Goal: Task Accomplishment & Management: Complete application form

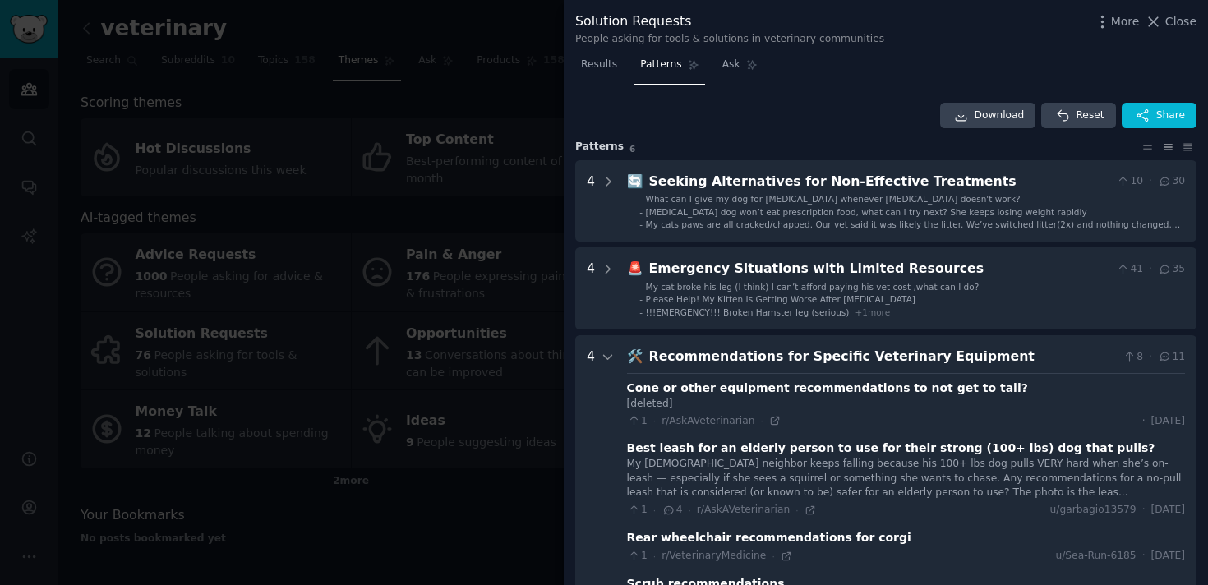
scroll to position [250, 0]
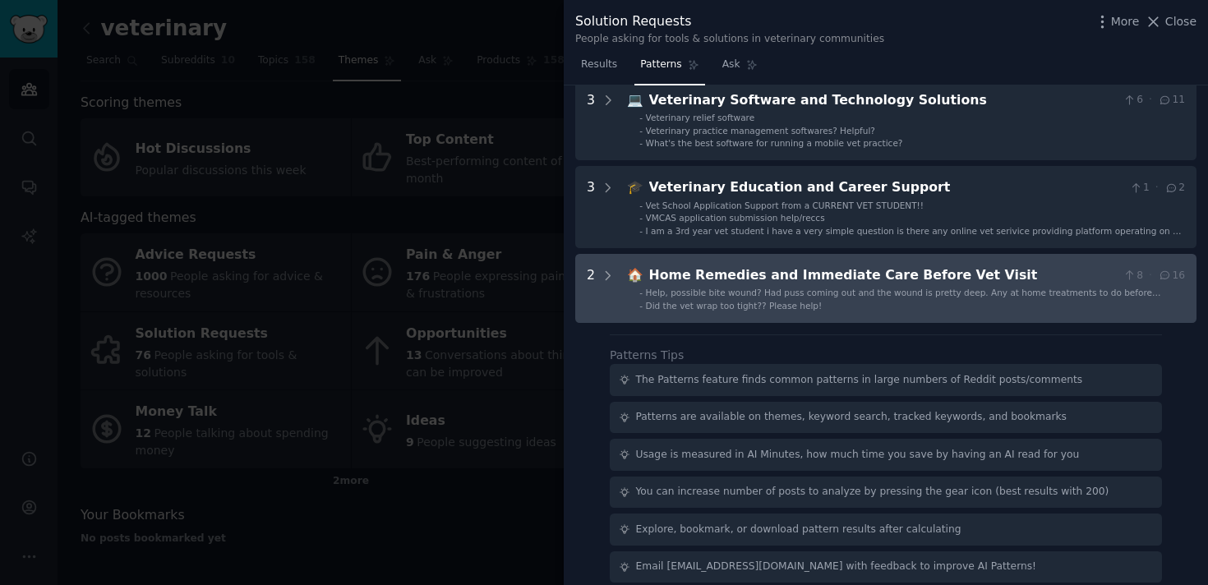
click at [859, 281] on div "Home Remedies and Immediate Care Before Vet Visit" at bounding box center [883, 275] width 468 height 21
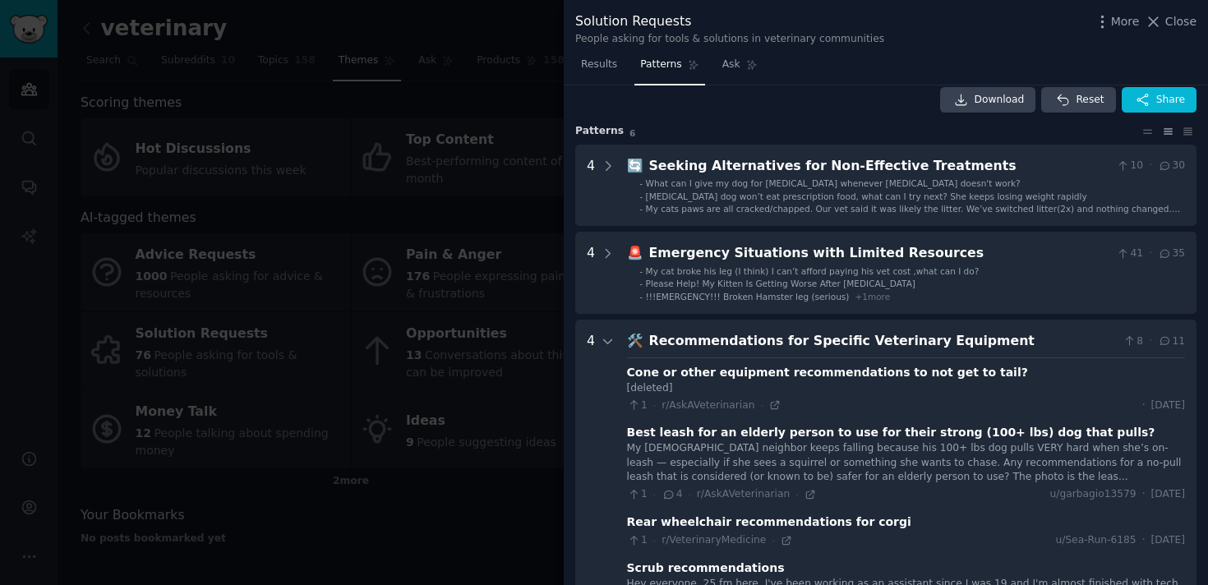
scroll to position [0, 0]
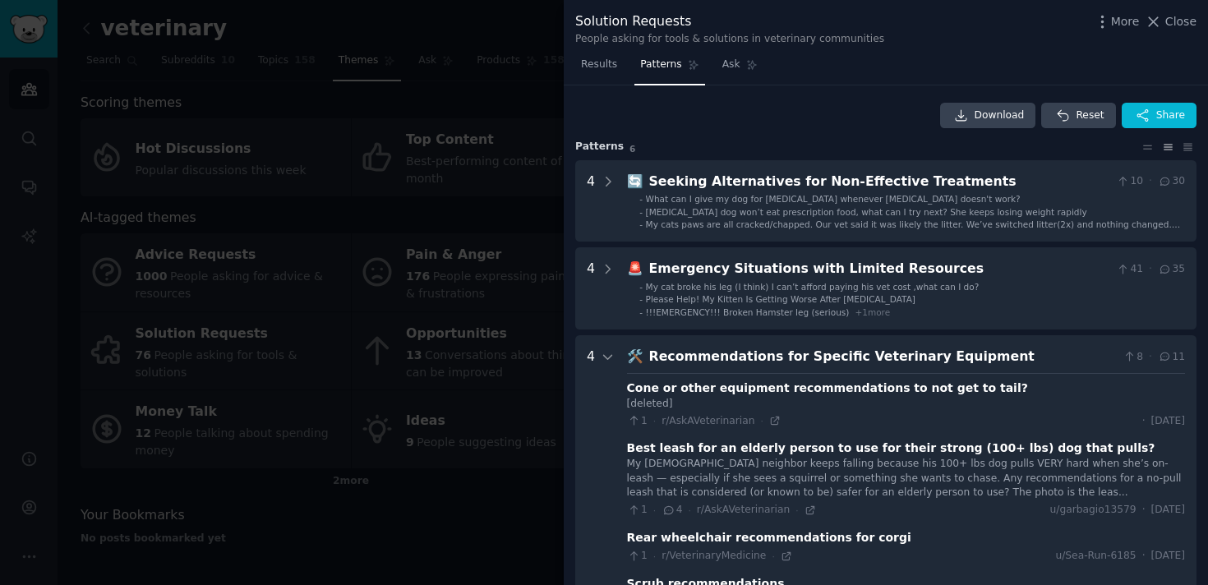
click at [699, 68] on link "Patterns" at bounding box center [669, 69] width 70 height 34
click at [736, 68] on span "Ask" at bounding box center [731, 65] width 18 height 15
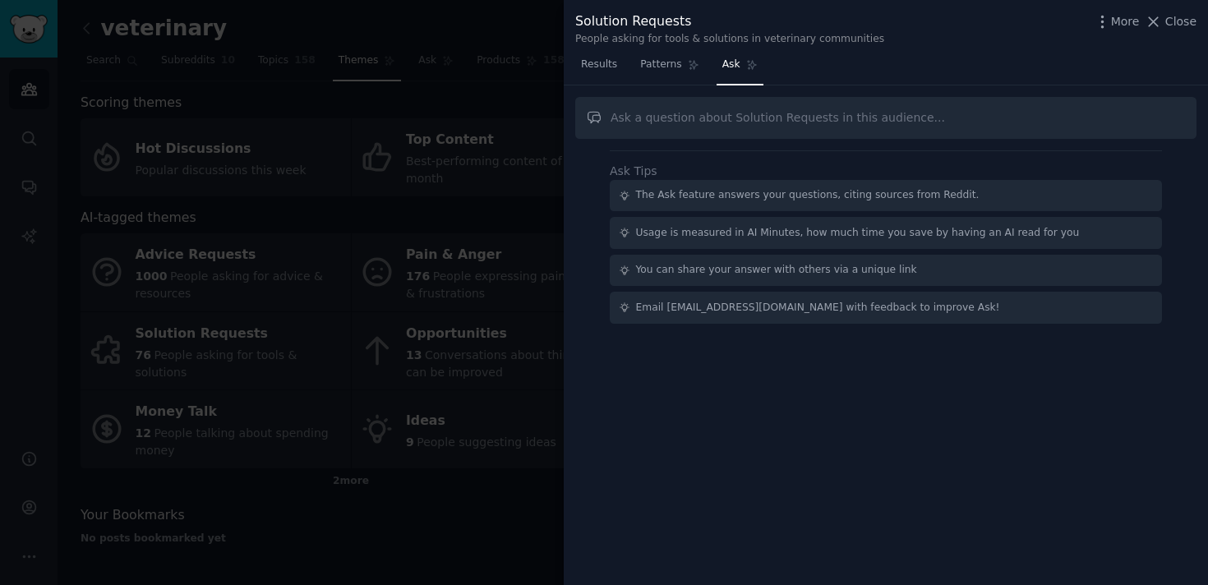
click at [725, 106] on input "text" at bounding box center [885, 118] width 621 height 42
type input "what are main keywords being talked about"
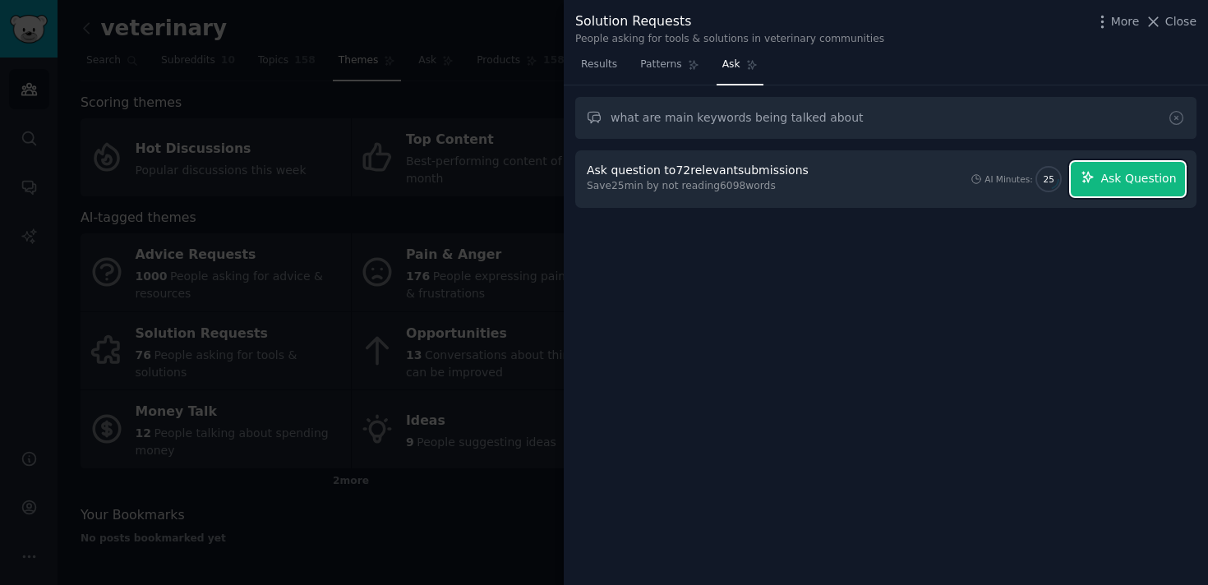
click at [1109, 172] on span "Ask Question" at bounding box center [1138, 178] width 76 height 17
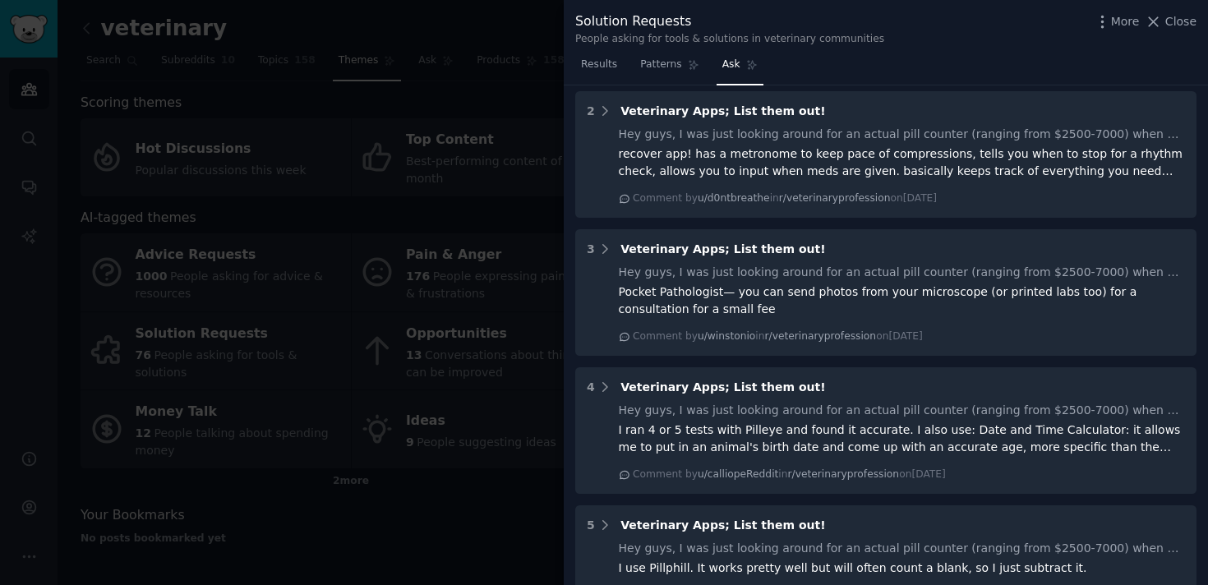
scroll to position [847, 0]
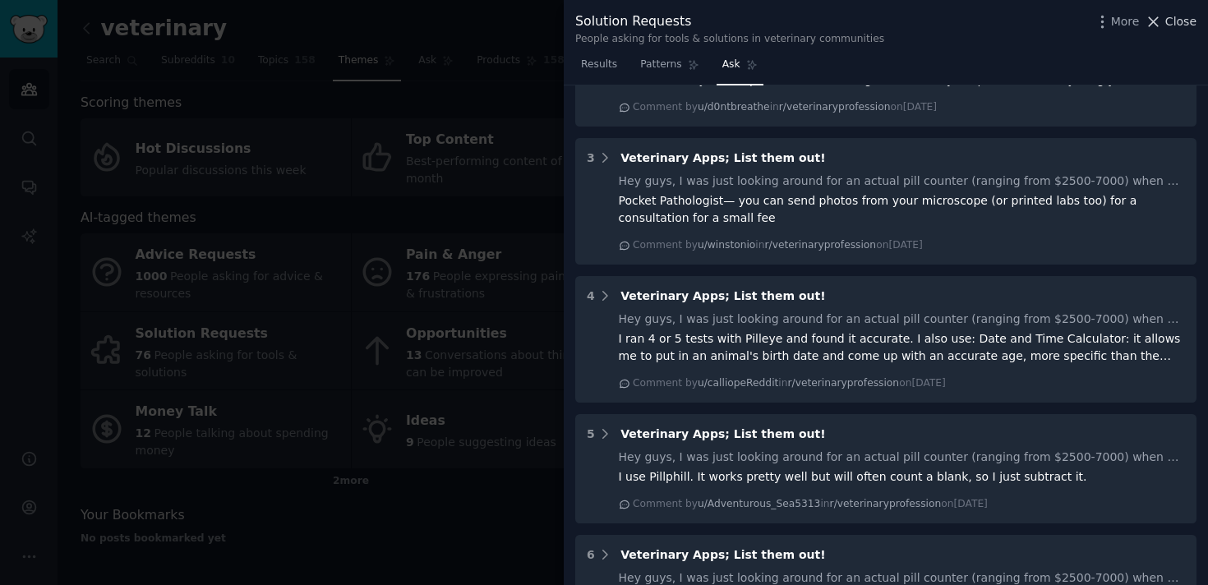
click at [1177, 21] on span "Close" at bounding box center [1180, 21] width 31 height 17
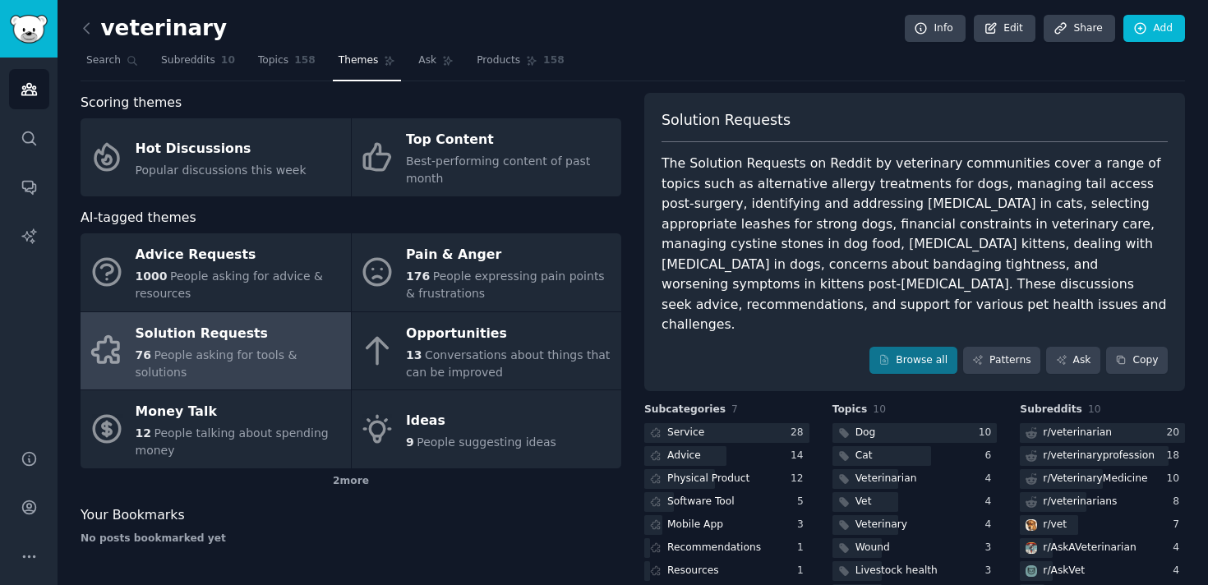
click at [94, 37] on link at bounding box center [91, 29] width 21 height 26
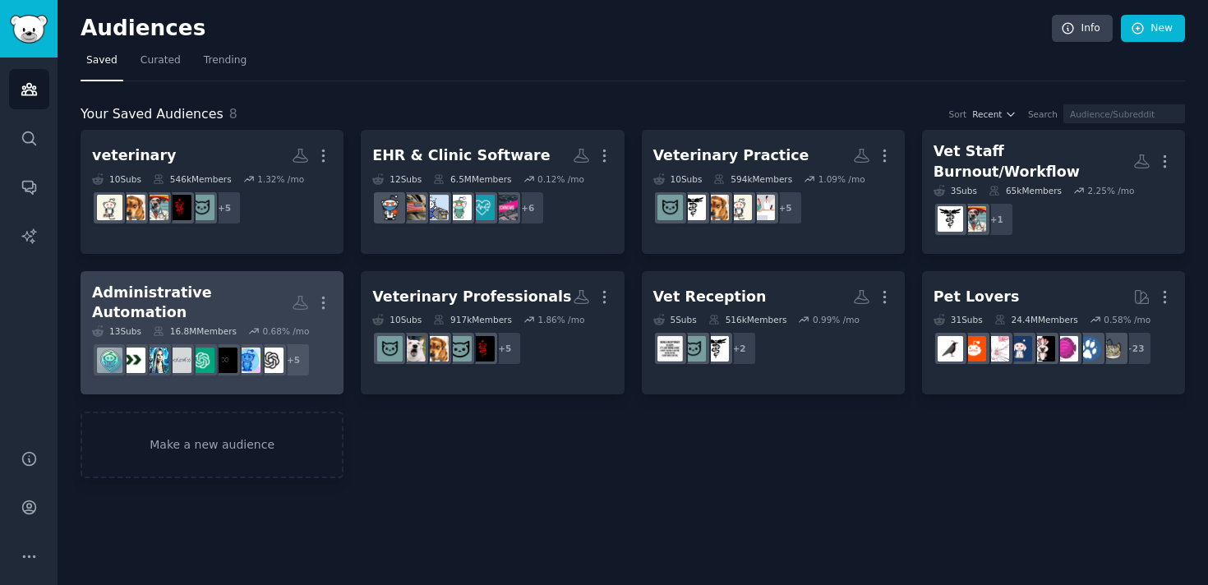
click at [222, 325] on div "16.8M Members" at bounding box center [195, 331] width 84 height 12
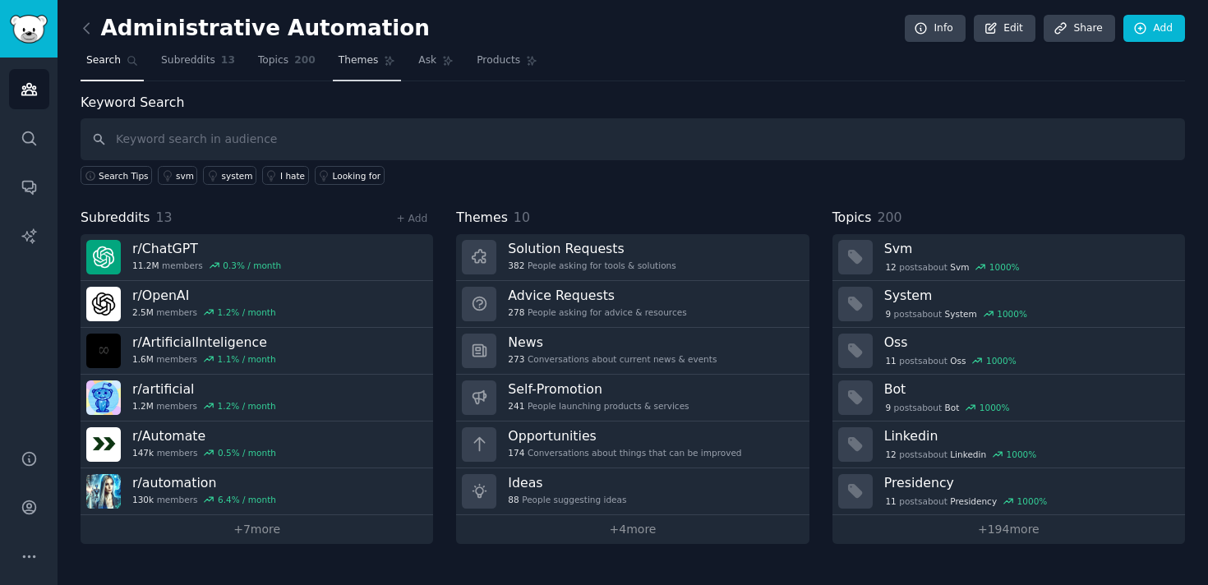
click at [343, 63] on span "Themes" at bounding box center [359, 60] width 40 height 15
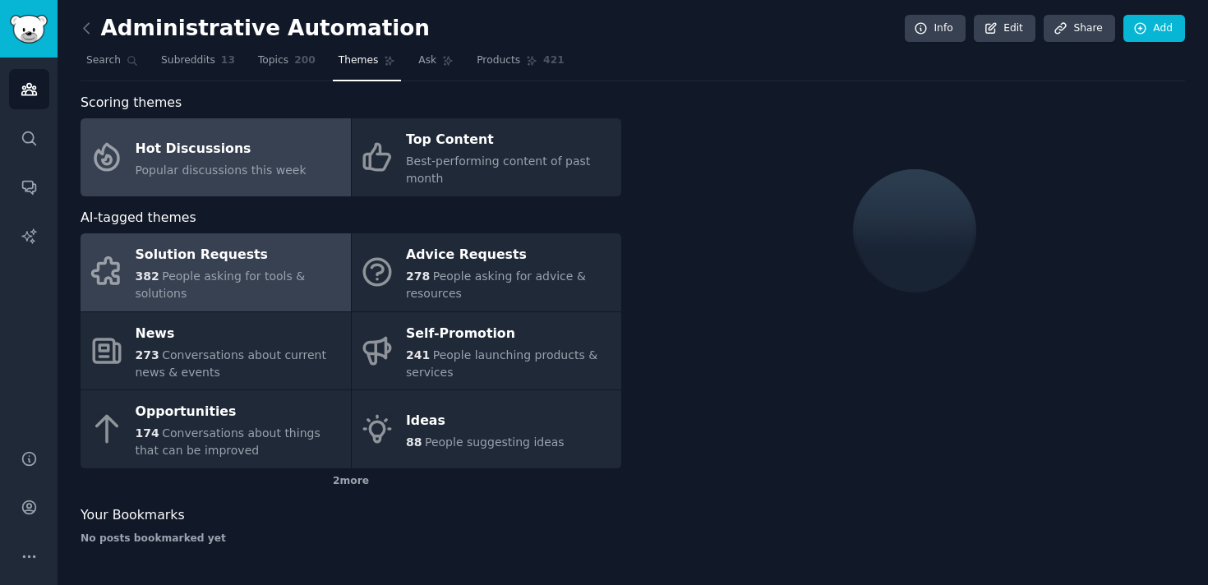
click at [260, 177] on div "Popular discussions this week" at bounding box center [221, 170] width 171 height 17
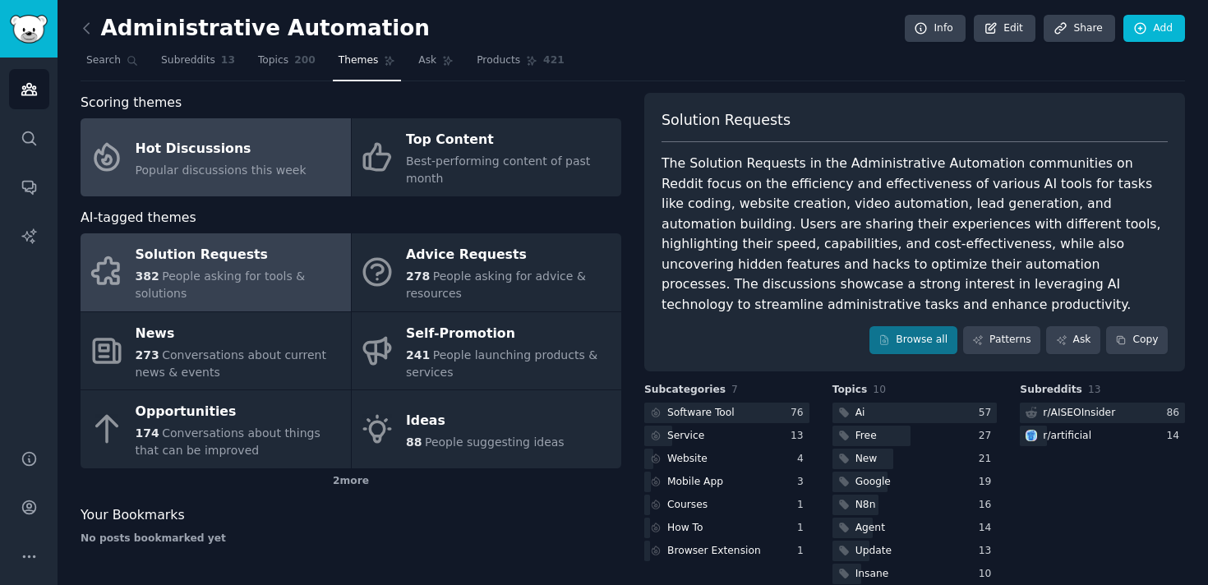
click at [274, 251] on div "Solution Requests" at bounding box center [239, 255] width 207 height 26
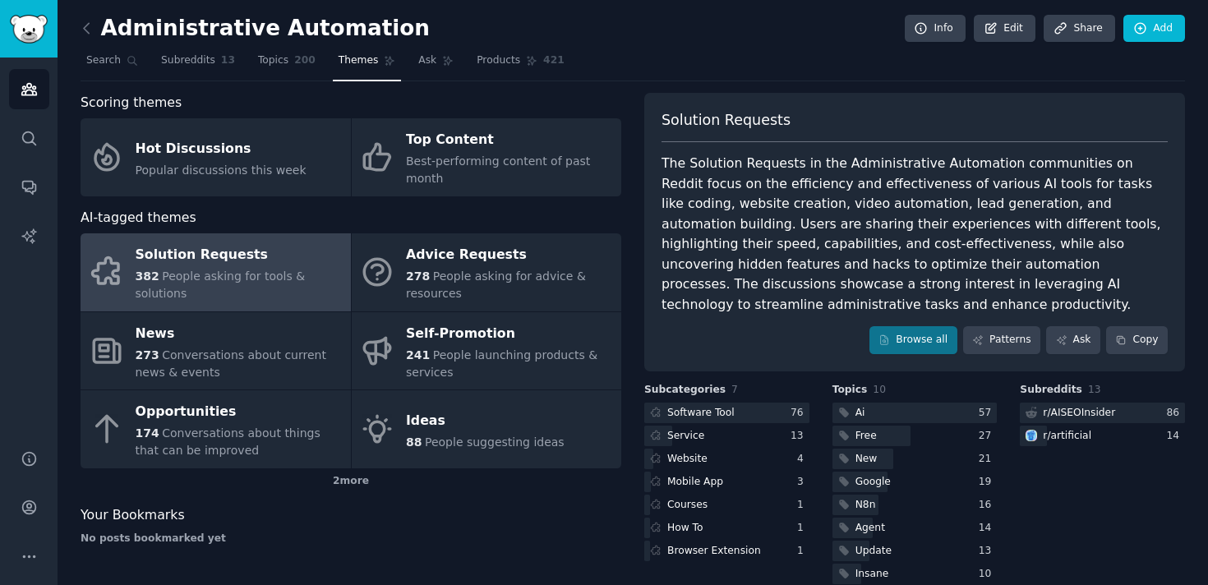
click at [274, 263] on div "Solution Requests" at bounding box center [239, 255] width 207 height 26
click at [277, 275] on span "People asking for tools & solutions" at bounding box center [221, 285] width 170 height 30
click at [275, 275] on span "People asking for tools & solutions" at bounding box center [221, 285] width 170 height 30
click at [916, 326] on link "Browse all" at bounding box center [913, 340] width 88 height 28
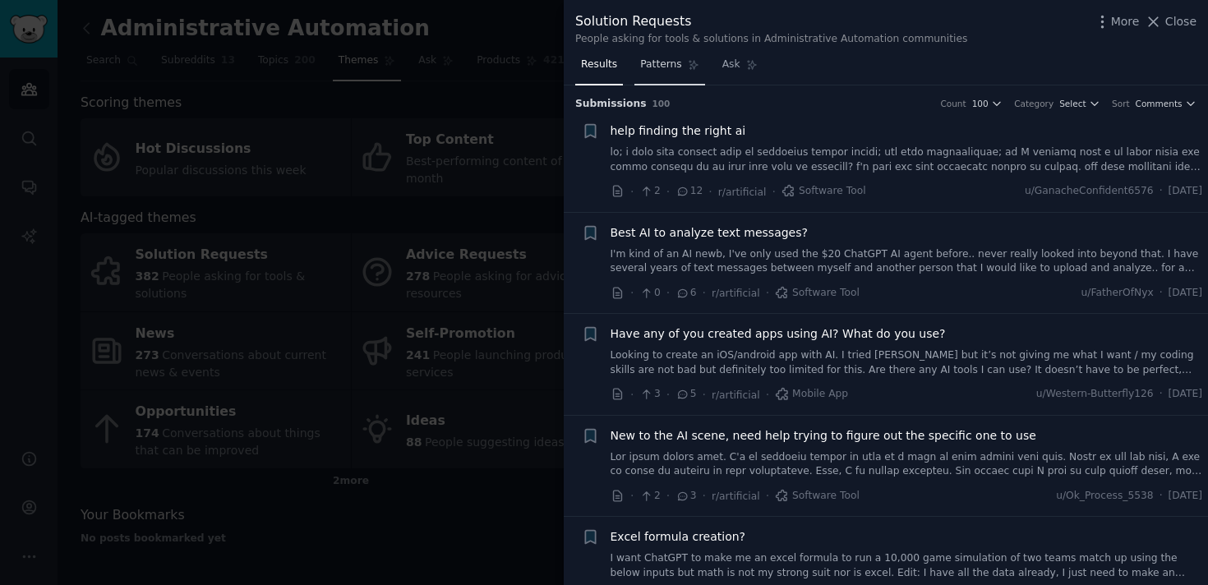
click at [674, 78] on link "Patterns" at bounding box center [669, 69] width 70 height 34
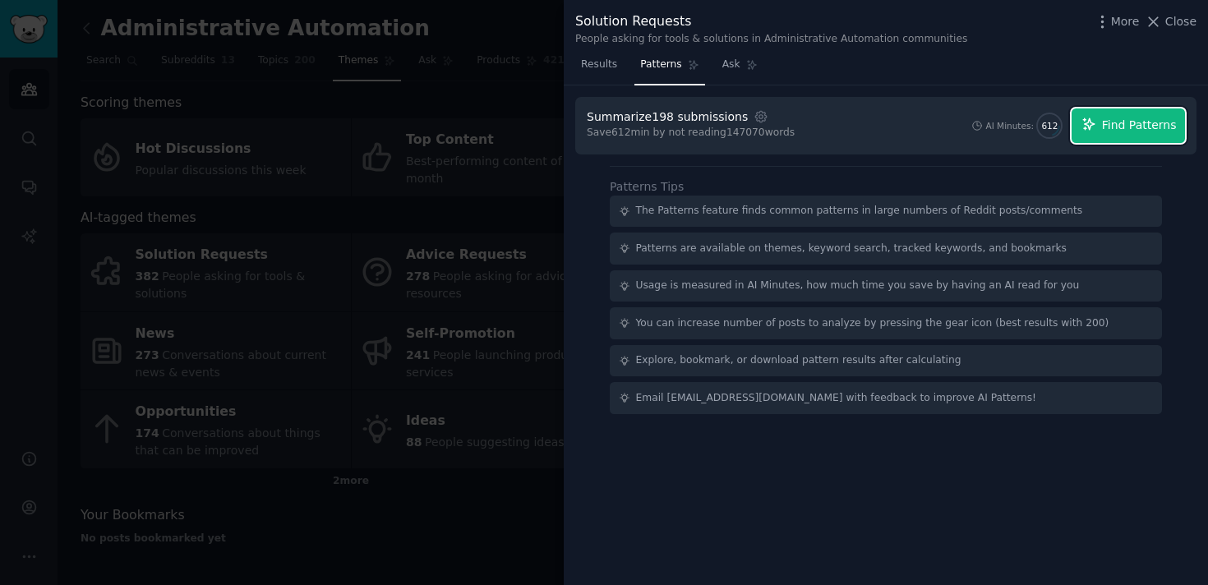
click at [1090, 119] on icon "button" at bounding box center [1088, 123] width 11 height 11
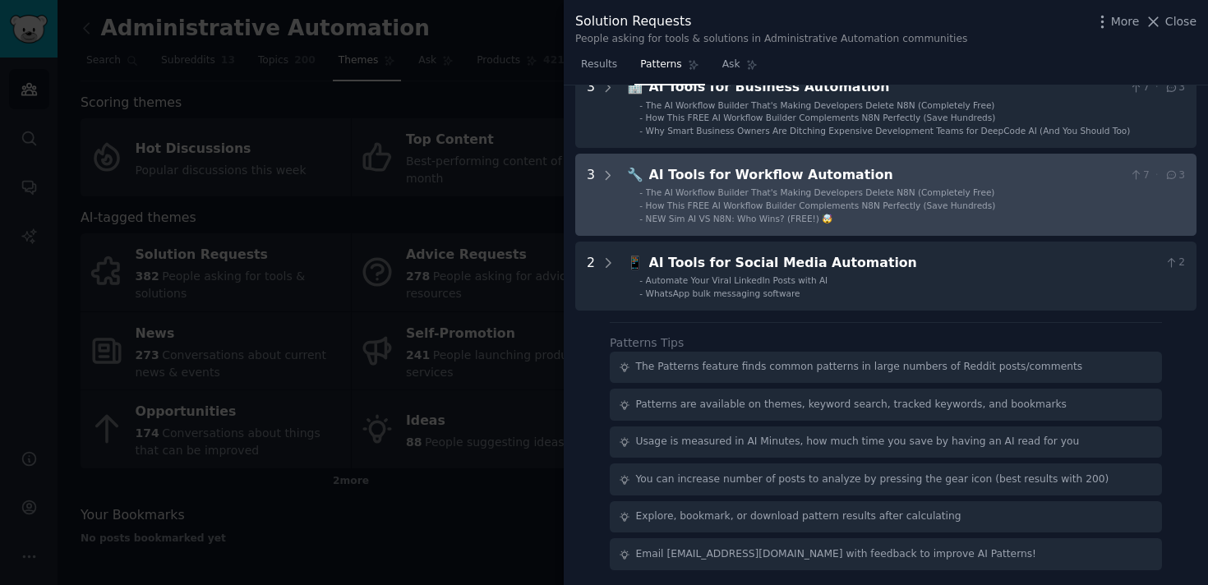
scroll to position [184, 0]
click at [861, 199] on span "How This FREE AI Workflow Builder Complements N8N Perfectly (Save Hundreds)" at bounding box center [821, 204] width 350 height 10
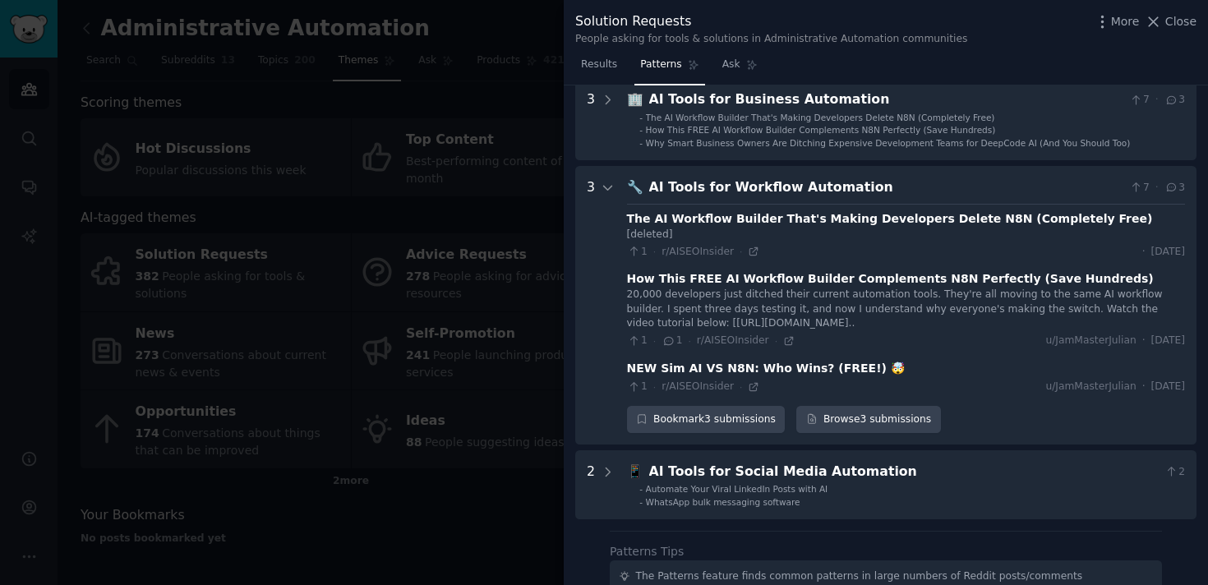
scroll to position [168, 0]
click at [466, 116] on div at bounding box center [604, 292] width 1208 height 585
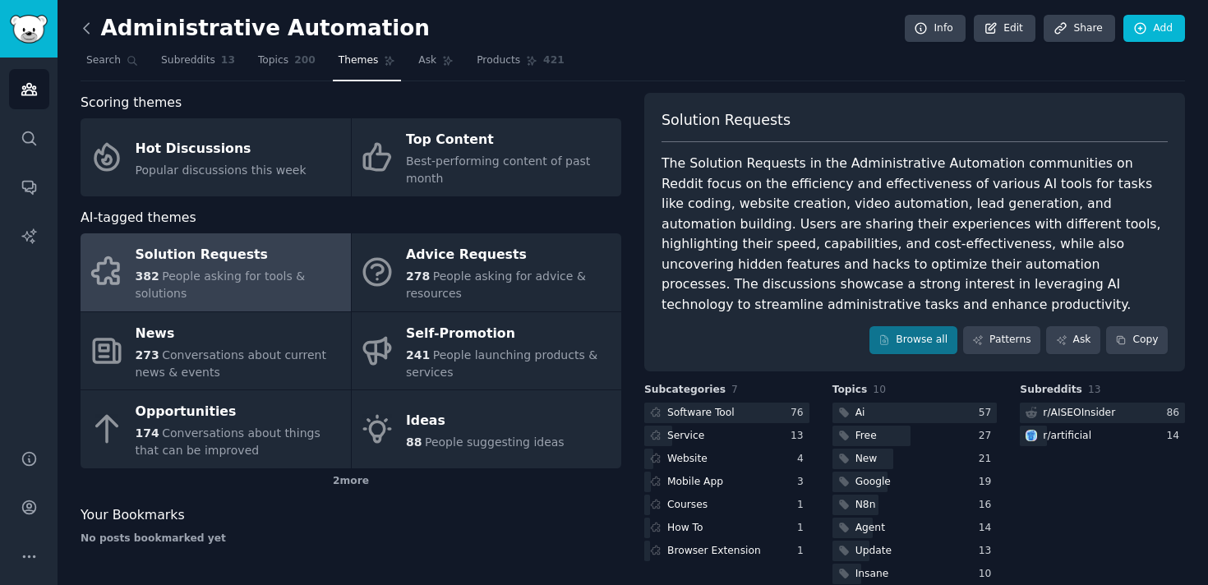
click at [88, 32] on icon at bounding box center [86, 28] width 5 height 10
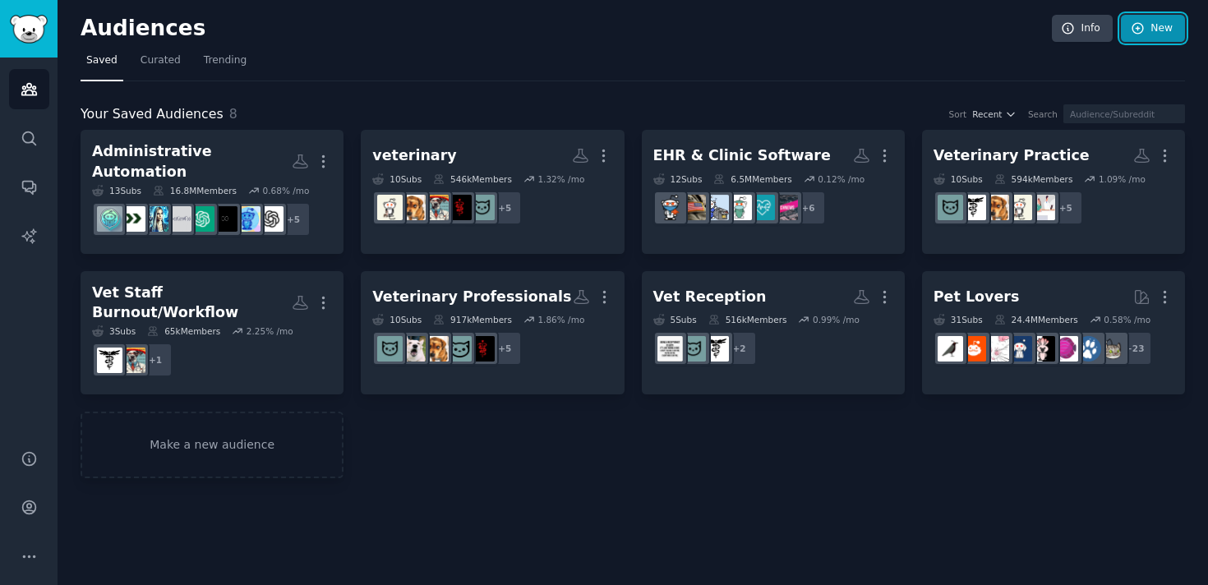
click at [1159, 38] on link "New" at bounding box center [1153, 29] width 64 height 28
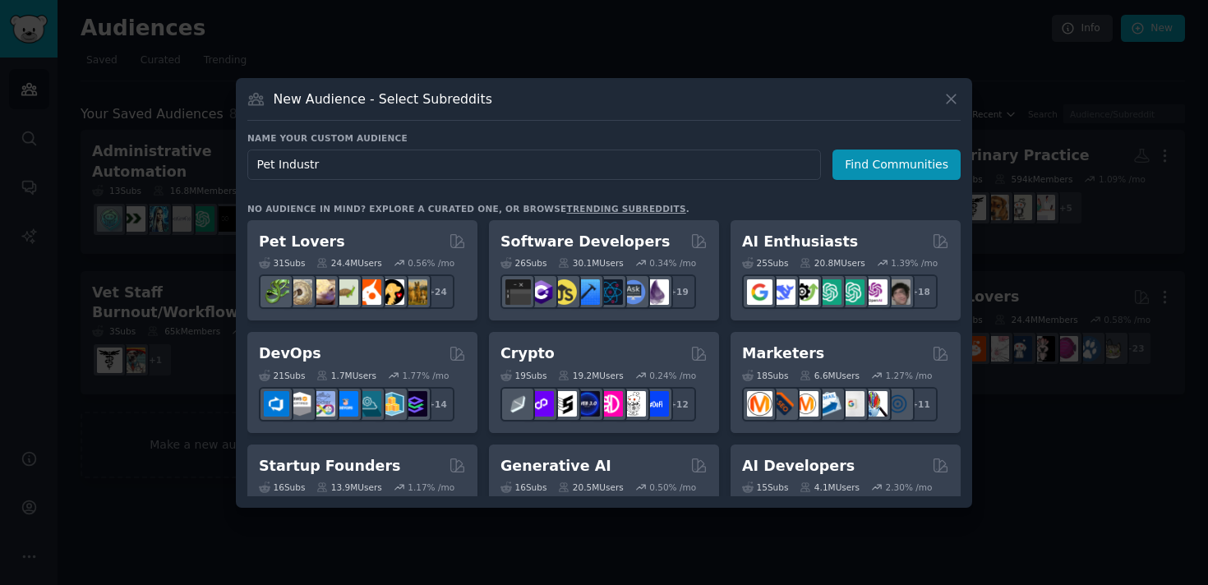
type input "Pet Industry"
click button "Find Communities" at bounding box center [896, 165] width 128 height 30
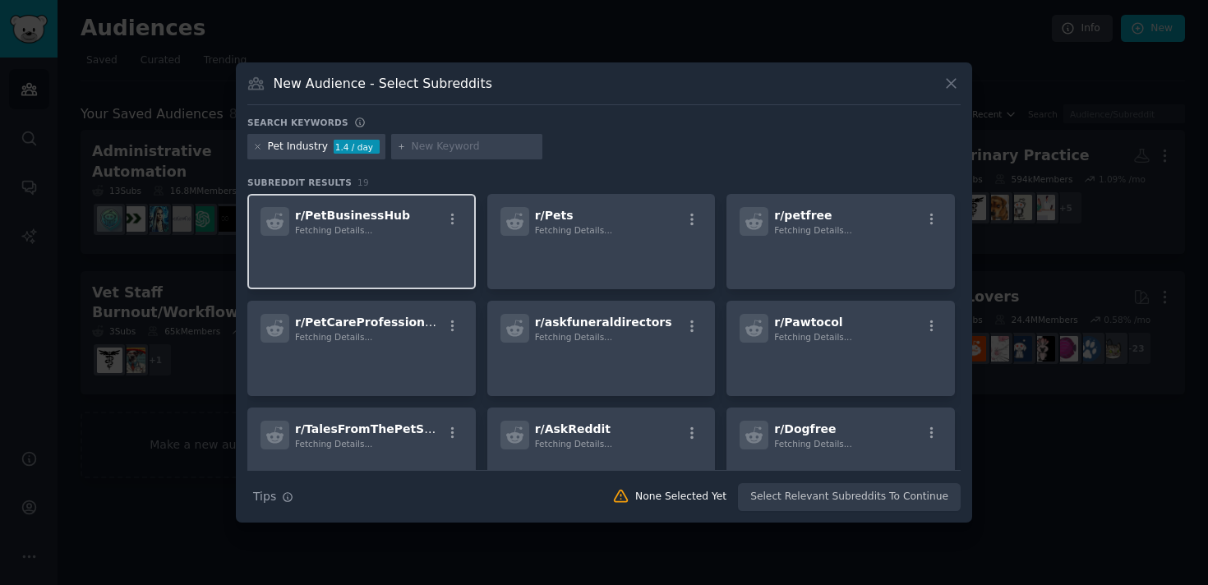
click at [381, 260] on p at bounding box center [361, 259] width 202 height 35
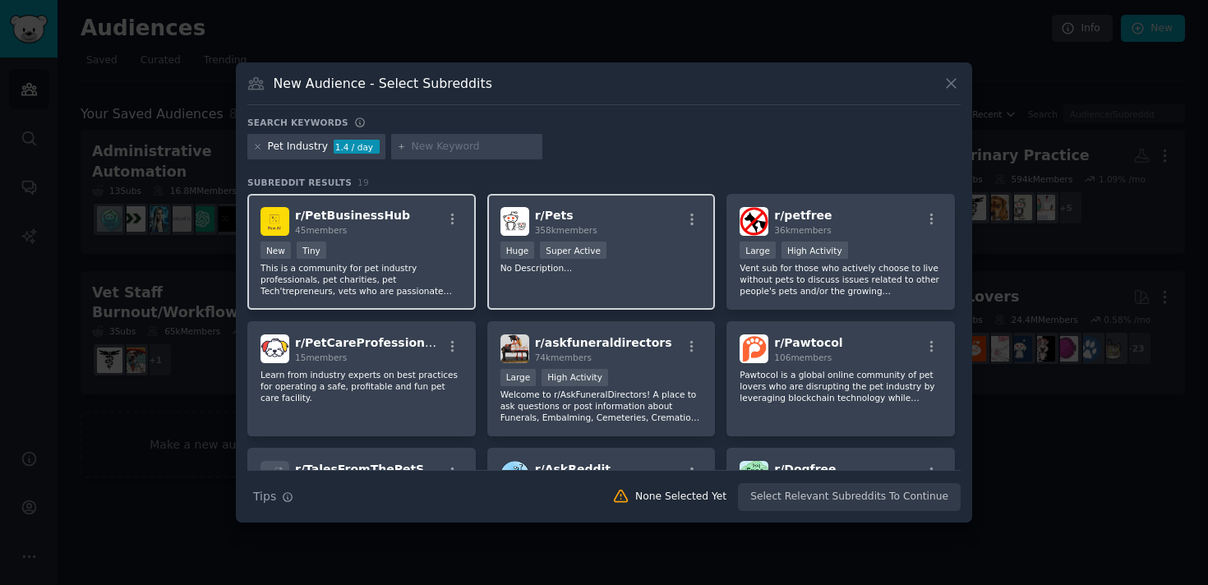
click at [532, 265] on p "No Description..." at bounding box center [601, 268] width 202 height 12
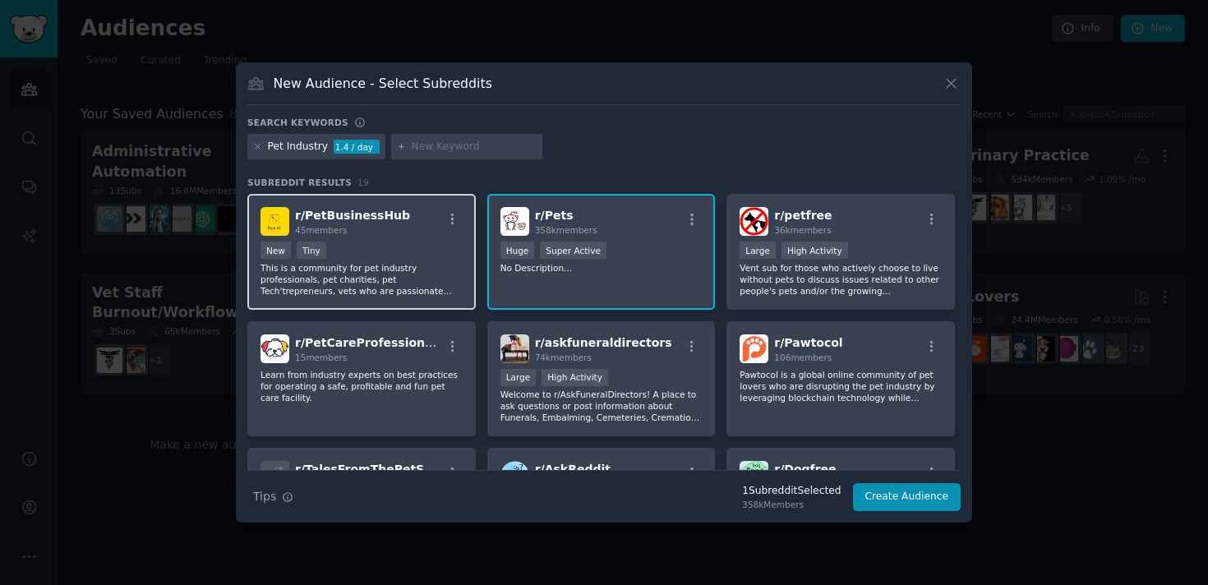
click at [410, 261] on div "New Tiny This is a community for pet industry professionals, pet charities, pet…" at bounding box center [361, 269] width 202 height 55
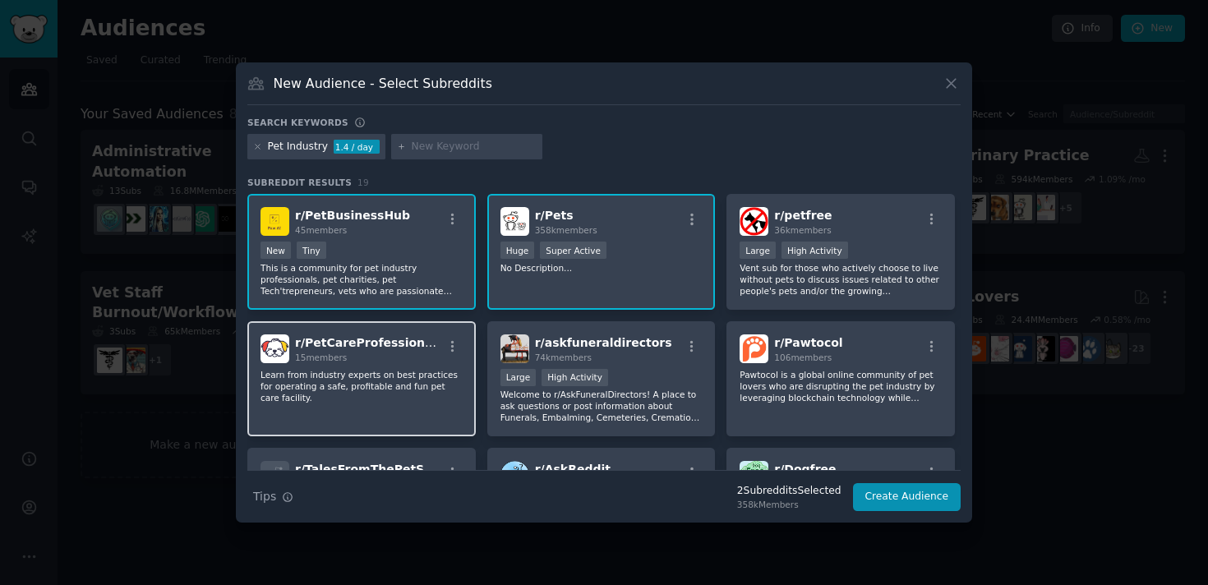
click at [409, 327] on div "r/ PetCareProfessionals 15 members Learn from industry experts on best practice…" at bounding box center [361, 379] width 228 height 116
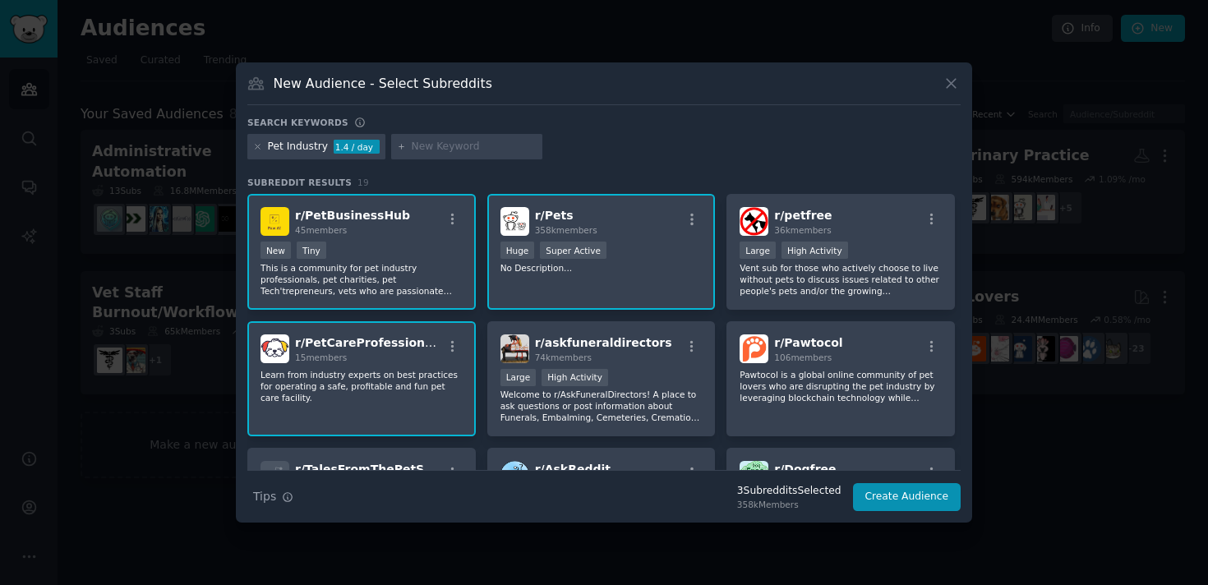
click at [431, 147] on input "text" at bounding box center [474, 147] width 125 height 15
type input "doctor"
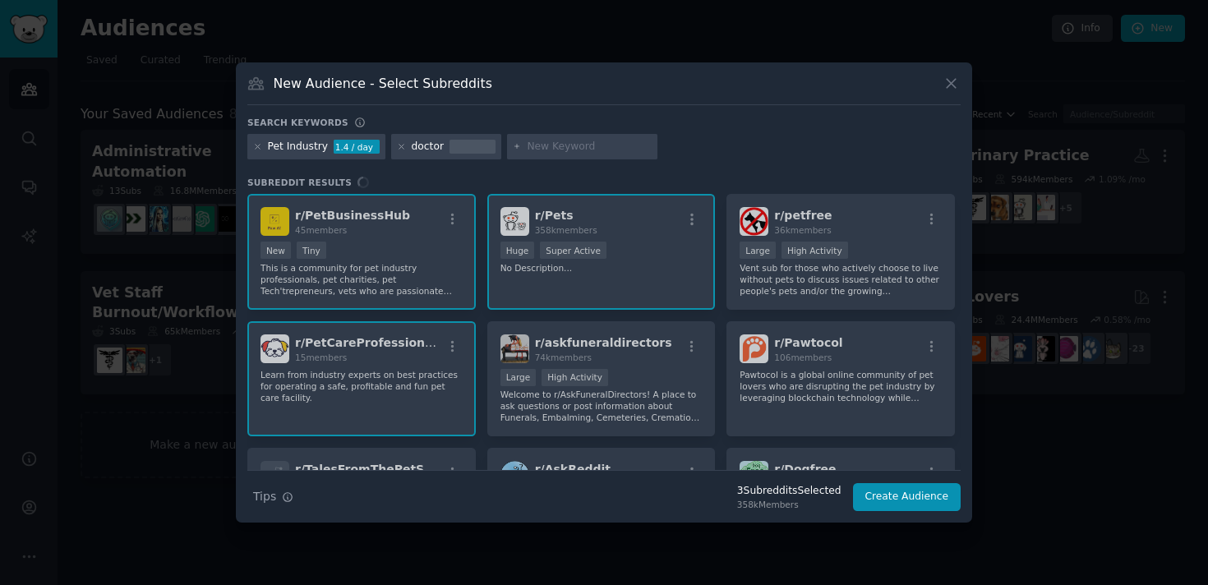
click at [558, 144] on input "text" at bounding box center [589, 147] width 125 height 15
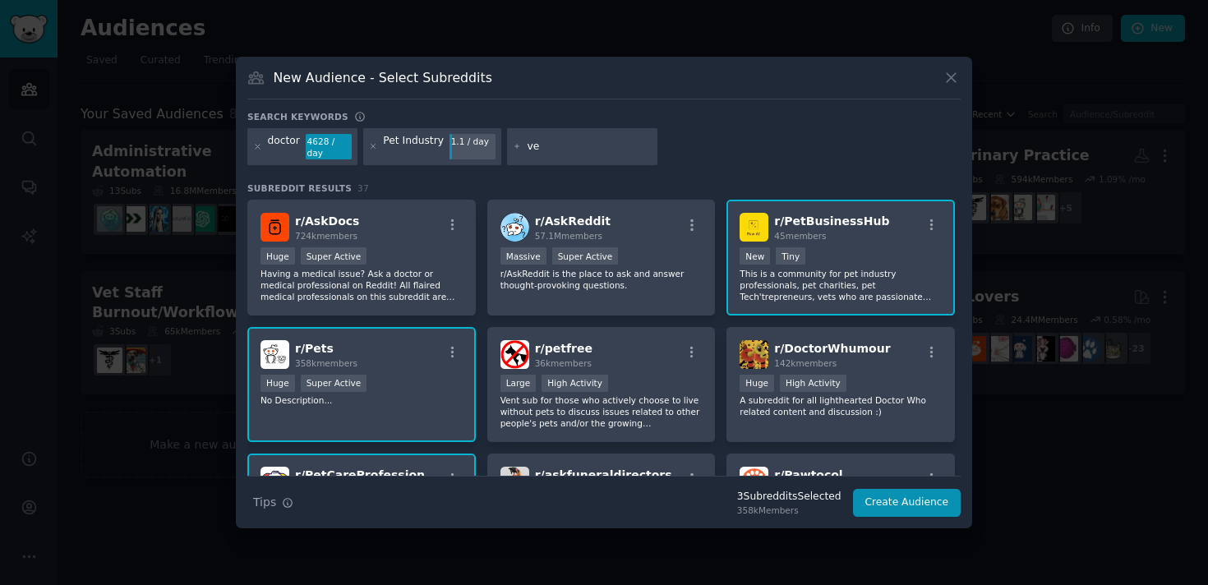
type input "v"
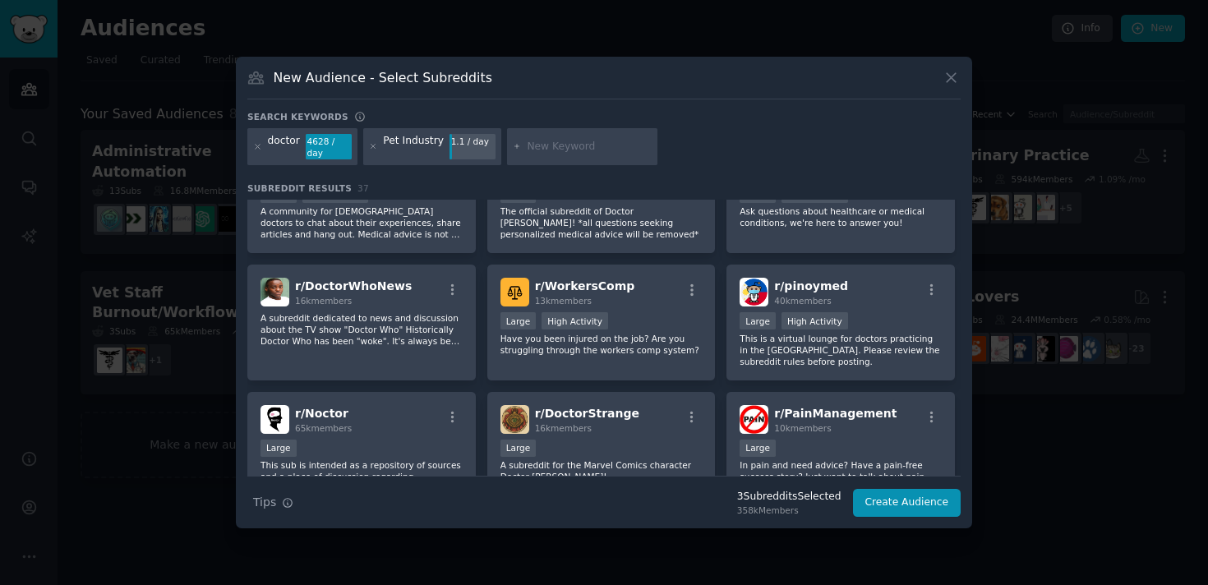
scroll to position [720, 0]
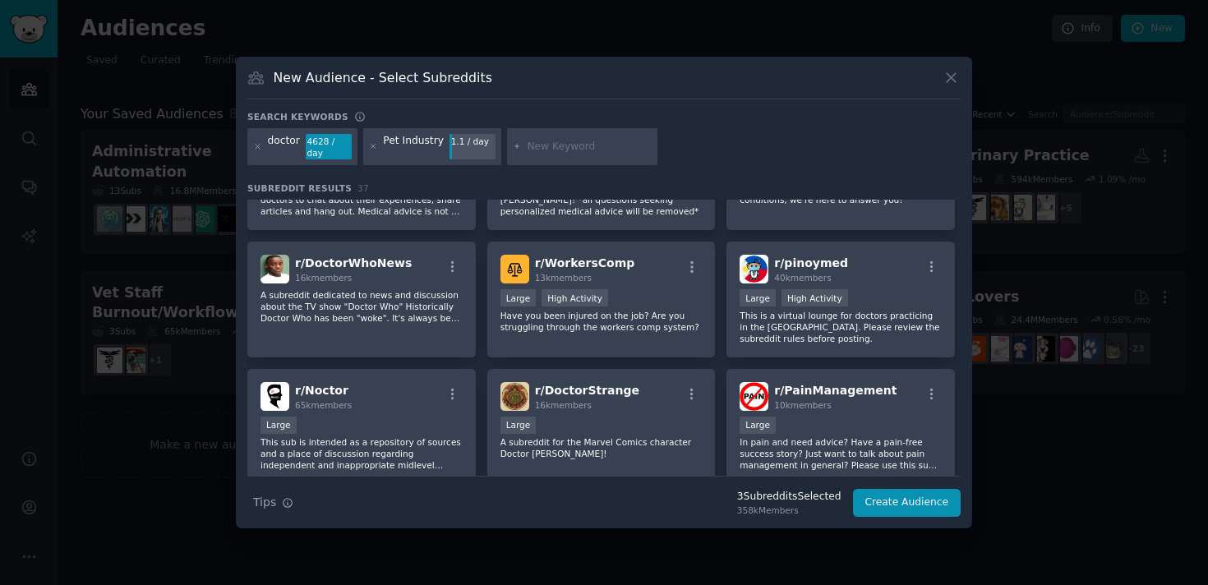
click at [534, 150] on input "text" at bounding box center [589, 147] width 125 height 15
type input "veterinarian"
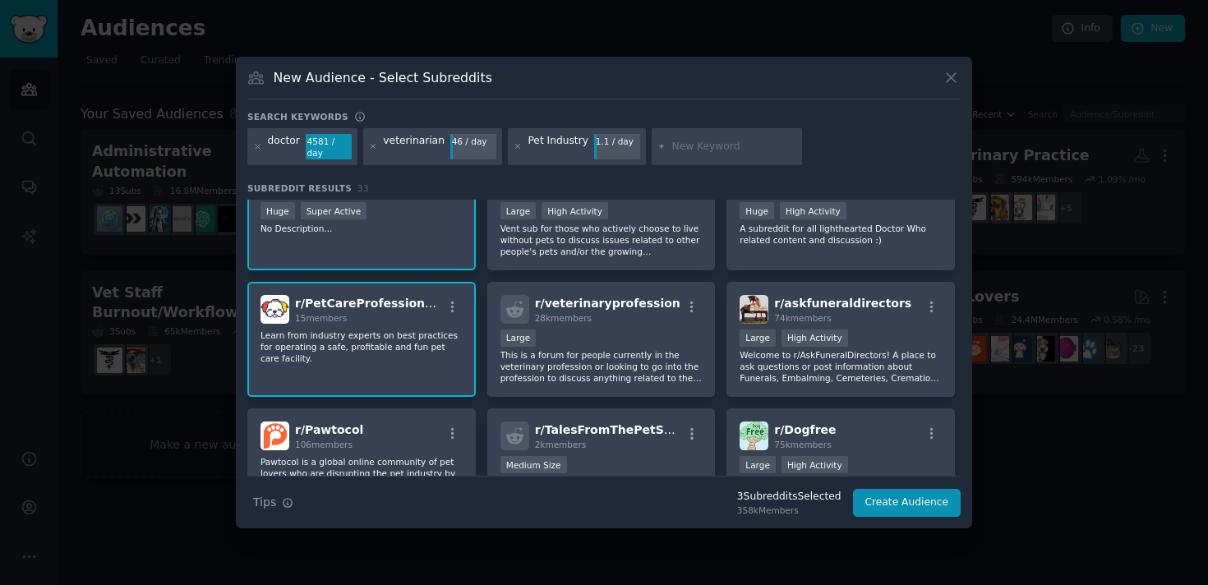
scroll to position [322, 0]
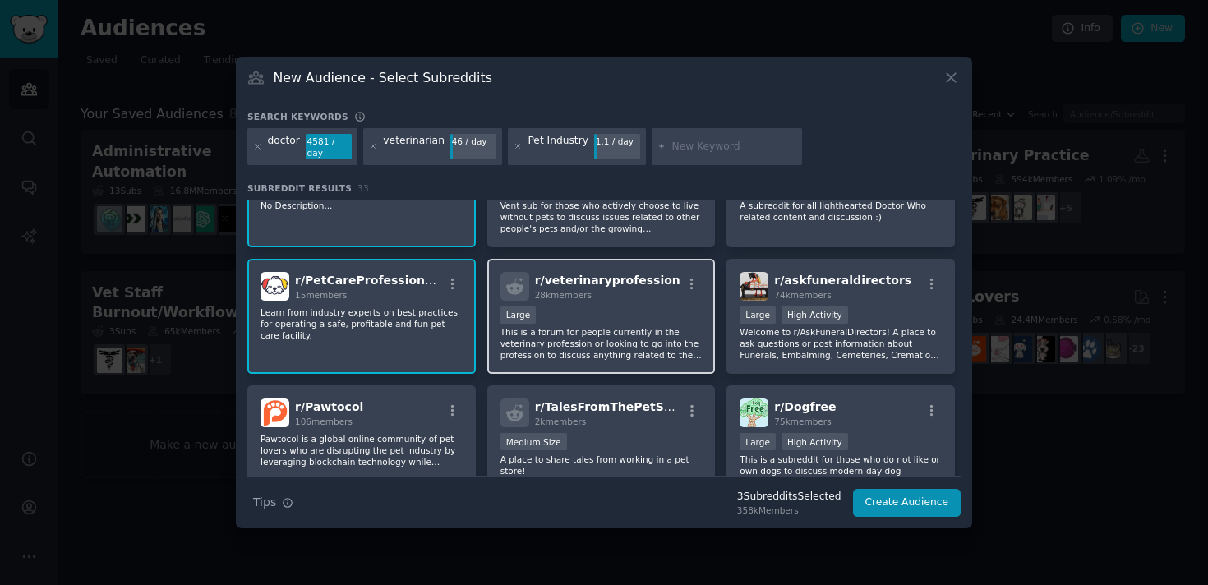
click at [588, 322] on div "Large" at bounding box center [601, 317] width 202 height 21
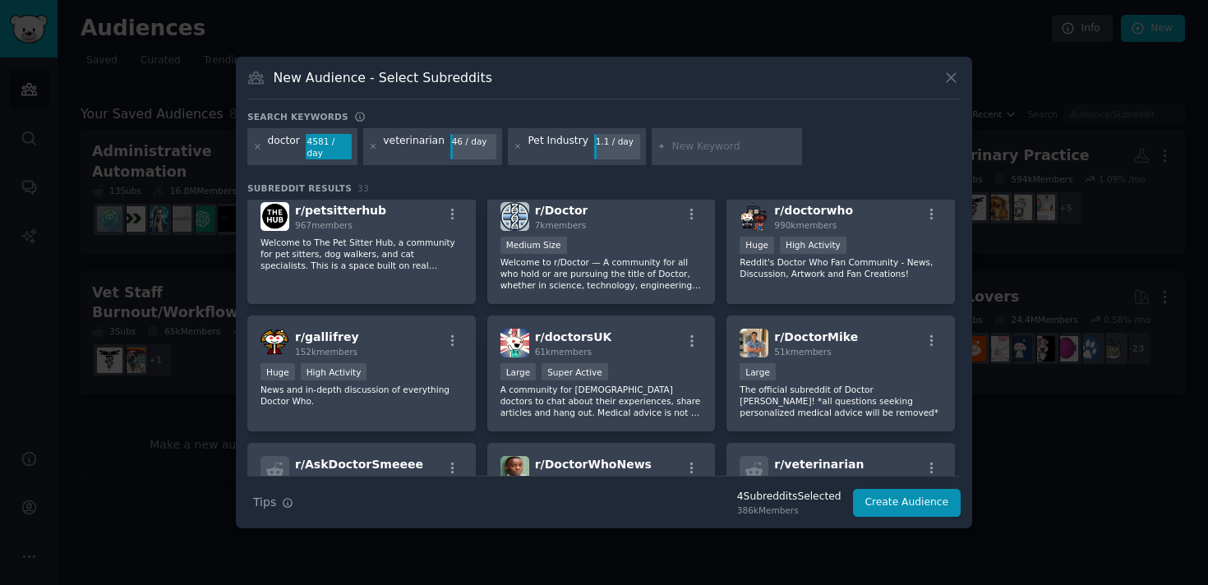
scroll to position [648, 0]
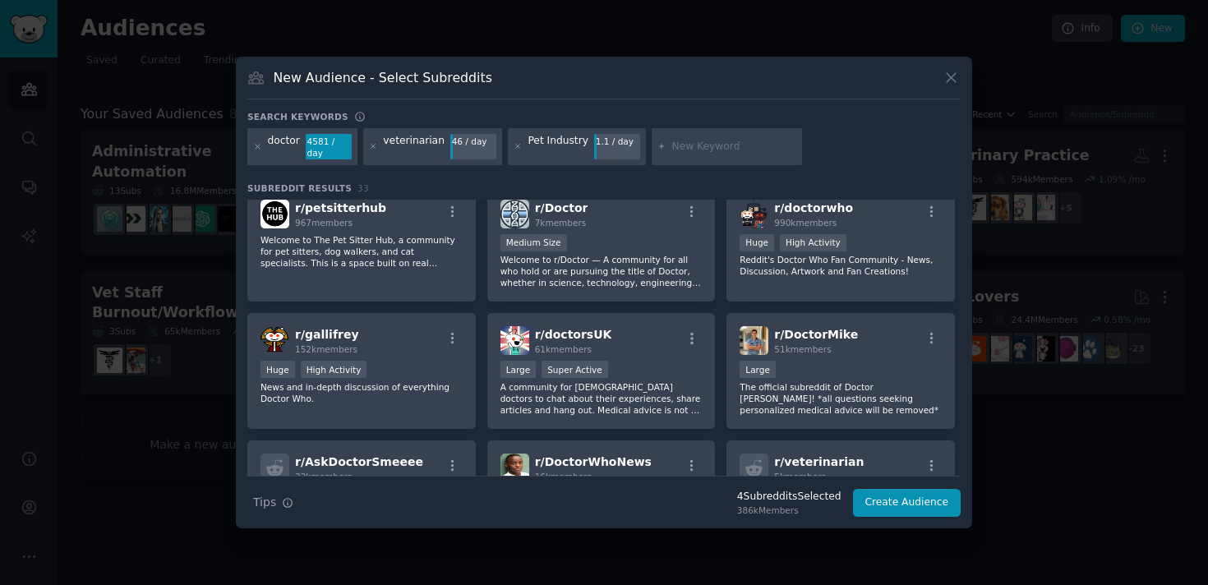
click at [680, 139] on div at bounding box center [727, 147] width 151 height 38
click at [675, 150] on input "text" at bounding box center [733, 147] width 125 height 15
type input "healthcare"
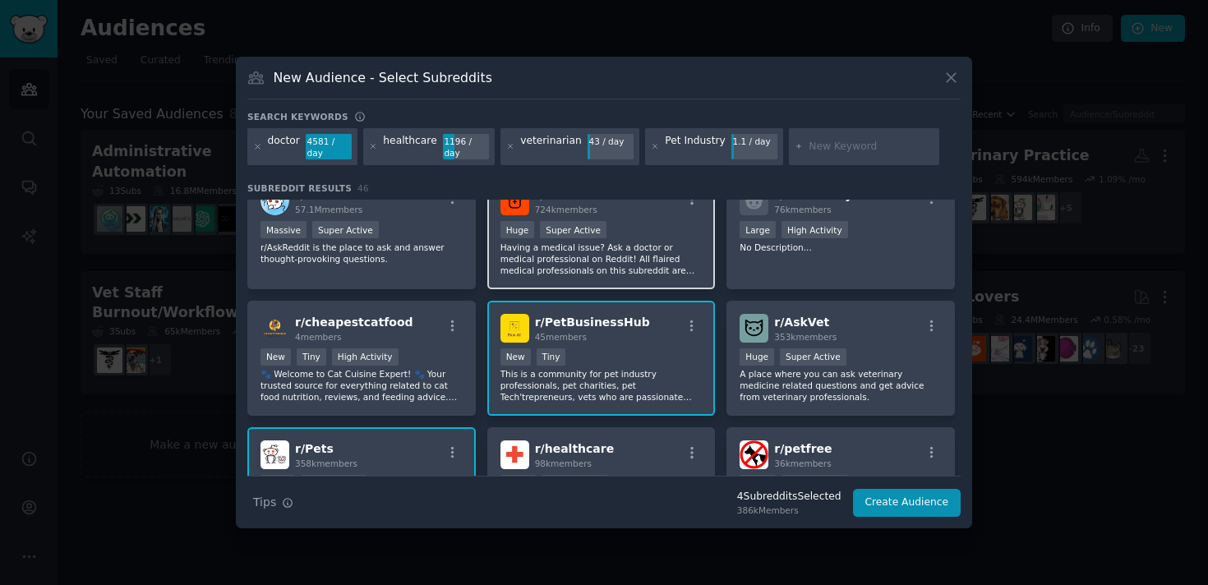
scroll to position [29, 0]
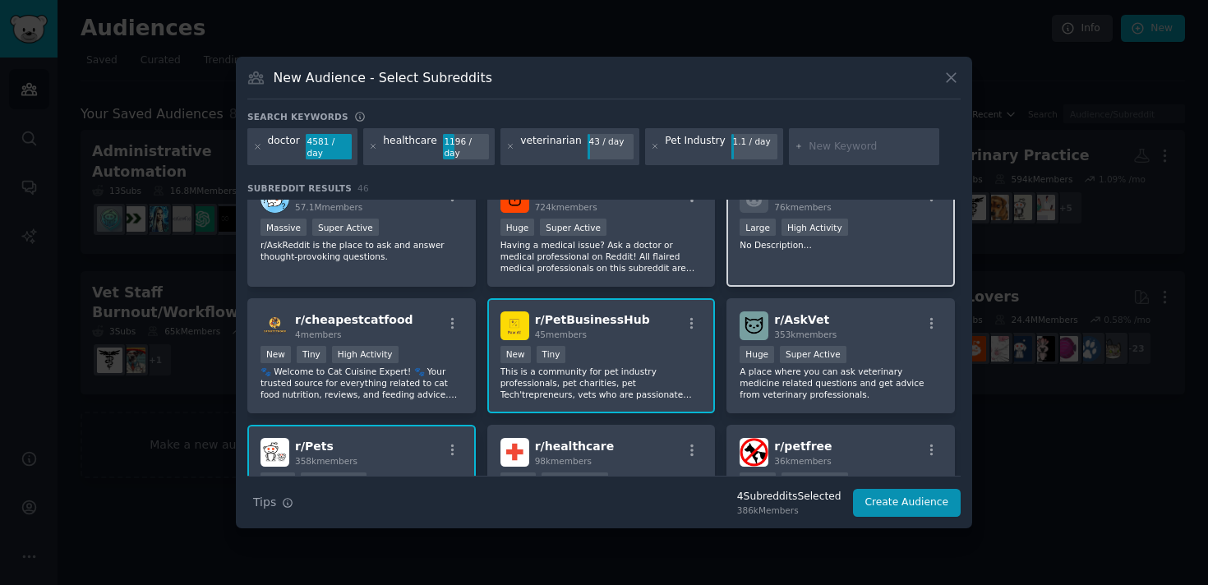
click at [804, 274] on div "r/ Veterinary 76k members Large High Activity No Description..." at bounding box center [840, 229] width 228 height 116
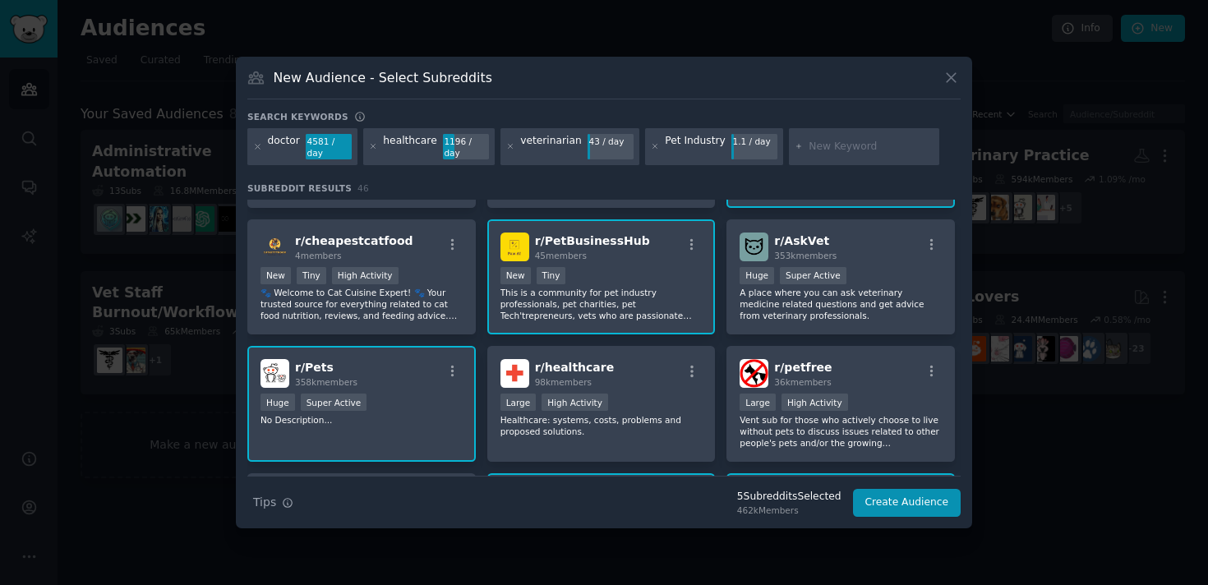
scroll to position [109, 0]
click at [645, 330] on div "r/ PetBusinessHub 45 members New Tiny This is a community for pet industry prof…" at bounding box center [601, 276] width 228 height 116
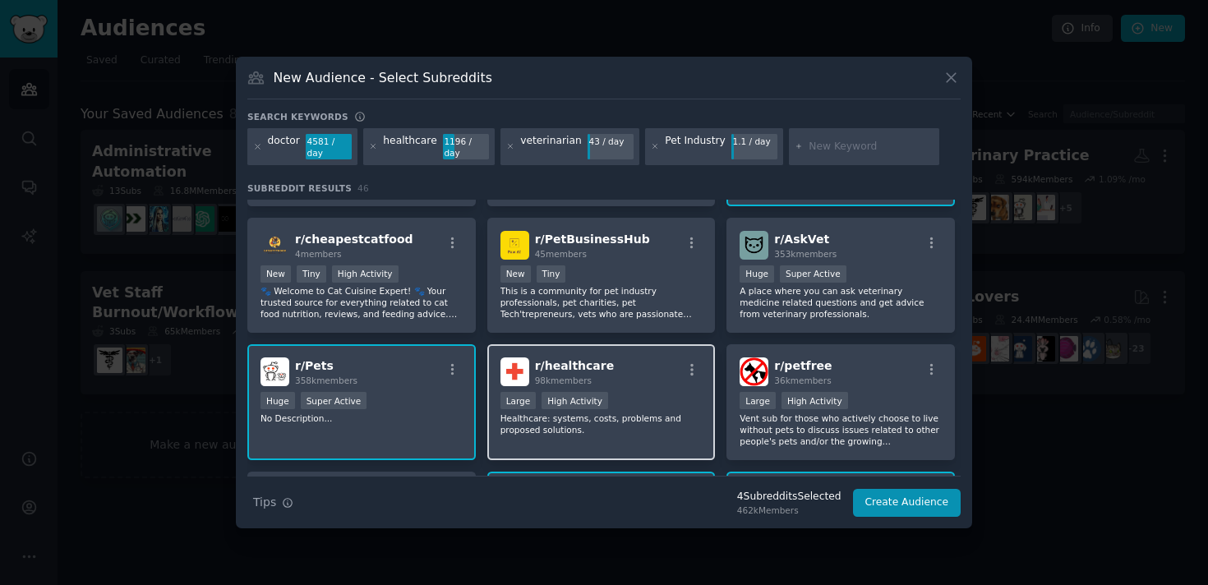
click at [650, 362] on div "r/ healthcare 98k members" at bounding box center [601, 371] width 202 height 29
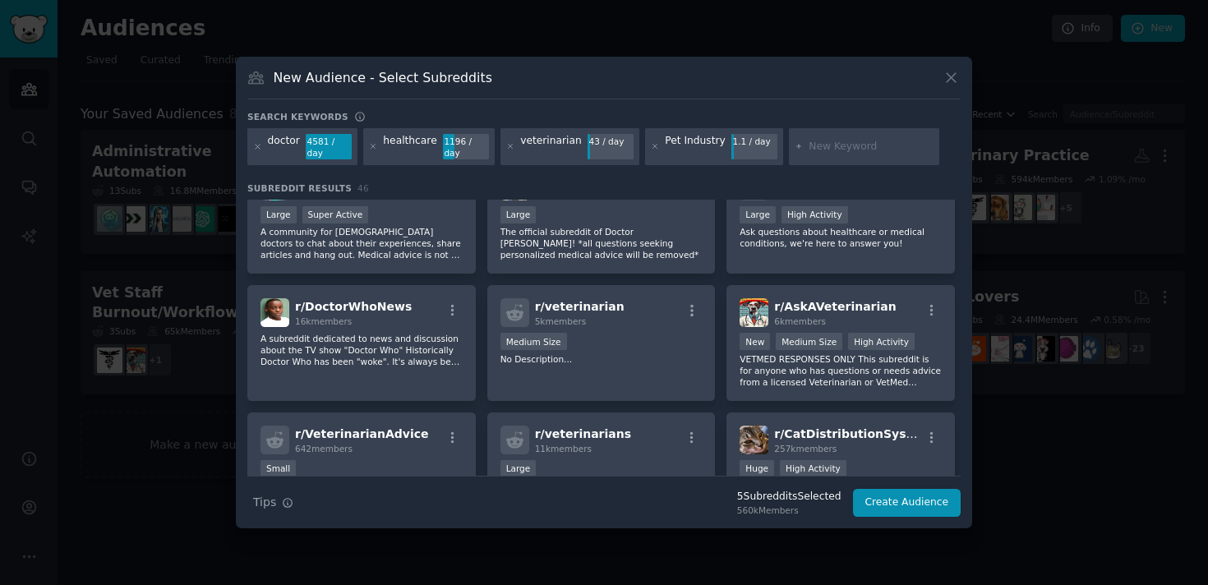
scroll to position [933, 0]
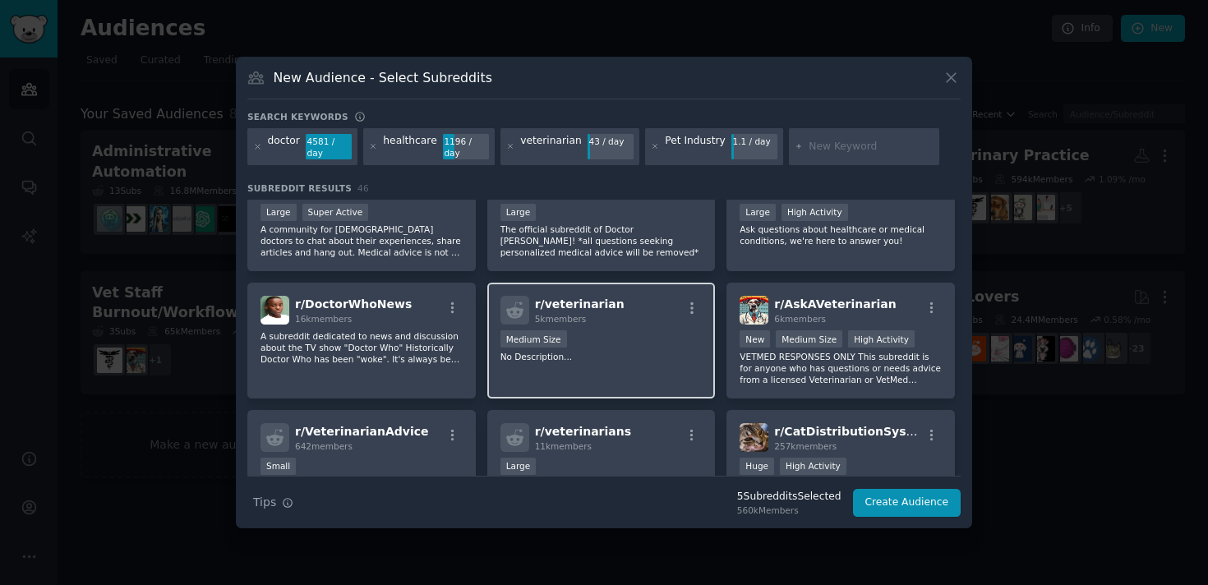
click at [672, 316] on div "r/ veterinarian 5k members" at bounding box center [601, 310] width 202 height 29
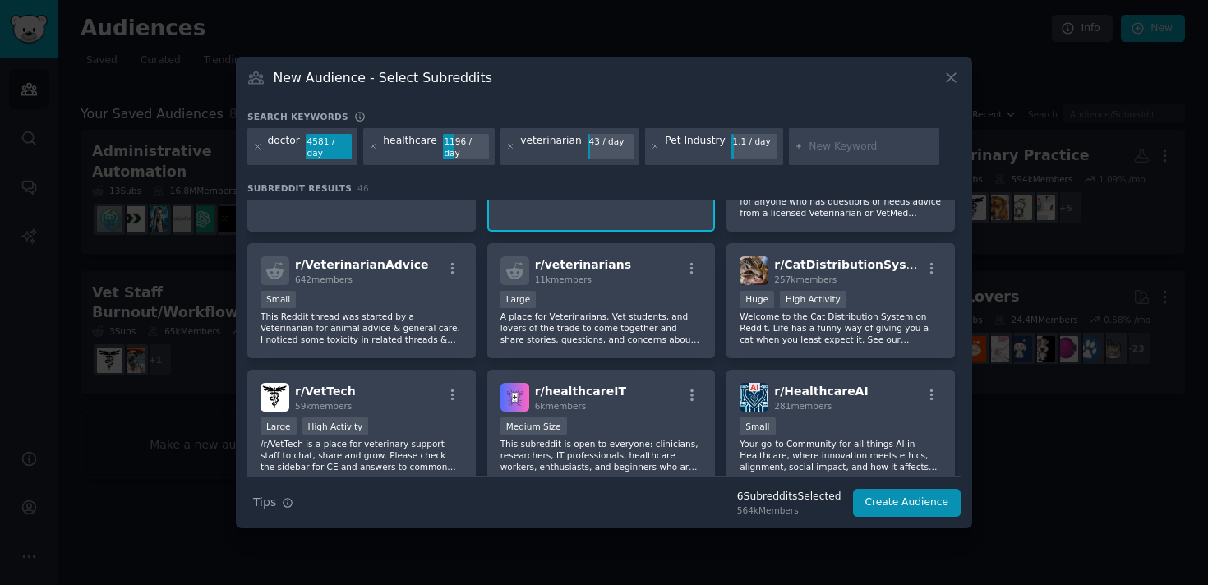
scroll to position [1110, 0]
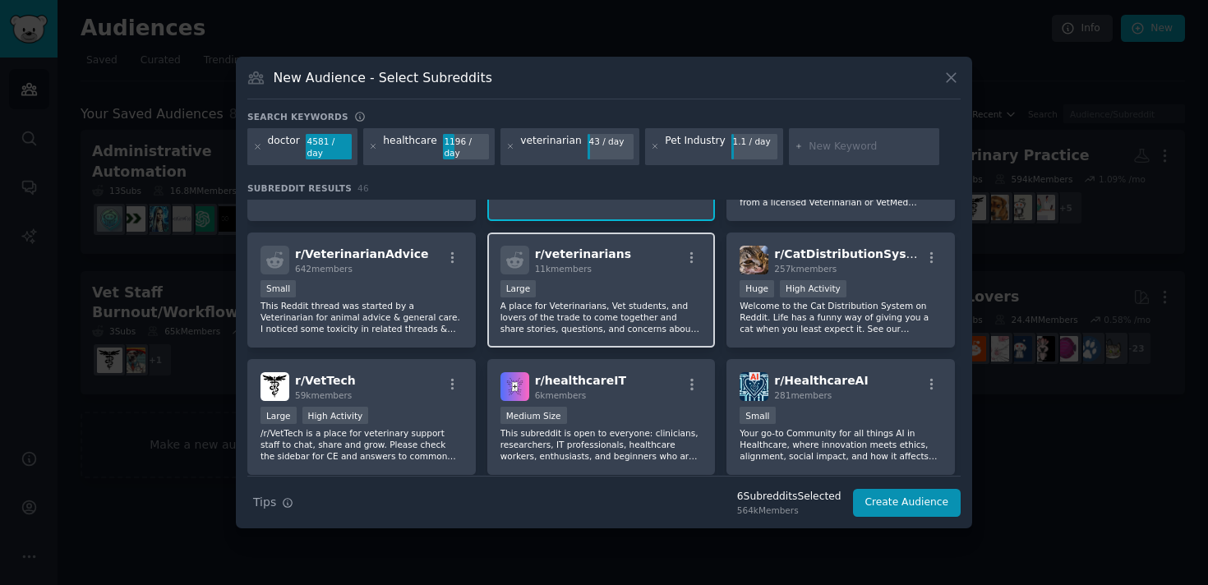
click at [672, 316] on p "A place for Veterinarians, Vet students, and lovers of the trade to come togeth…" at bounding box center [601, 317] width 202 height 35
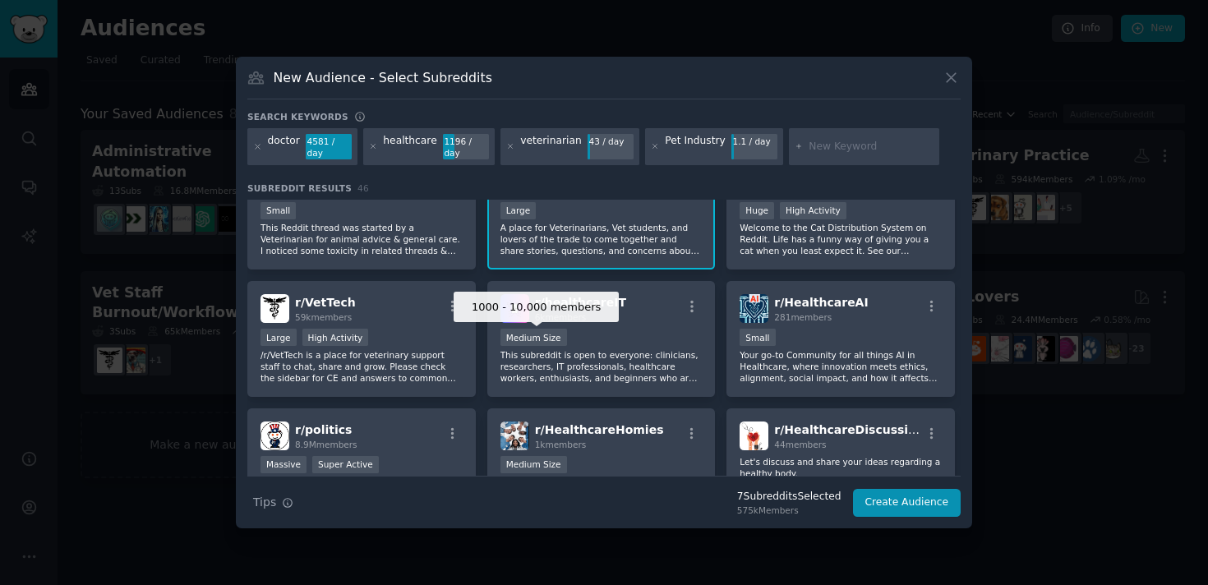
scroll to position [1189, 0]
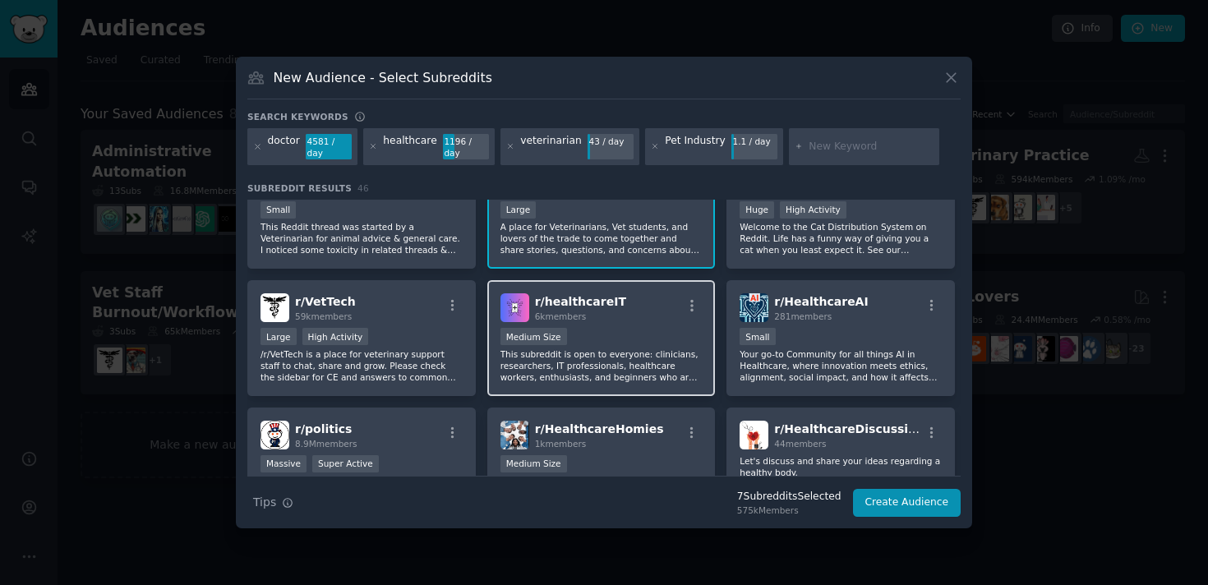
click at [622, 354] on p "This subreddit is open to everyone: clinicians, researchers, IT professionals, …" at bounding box center [601, 365] width 202 height 35
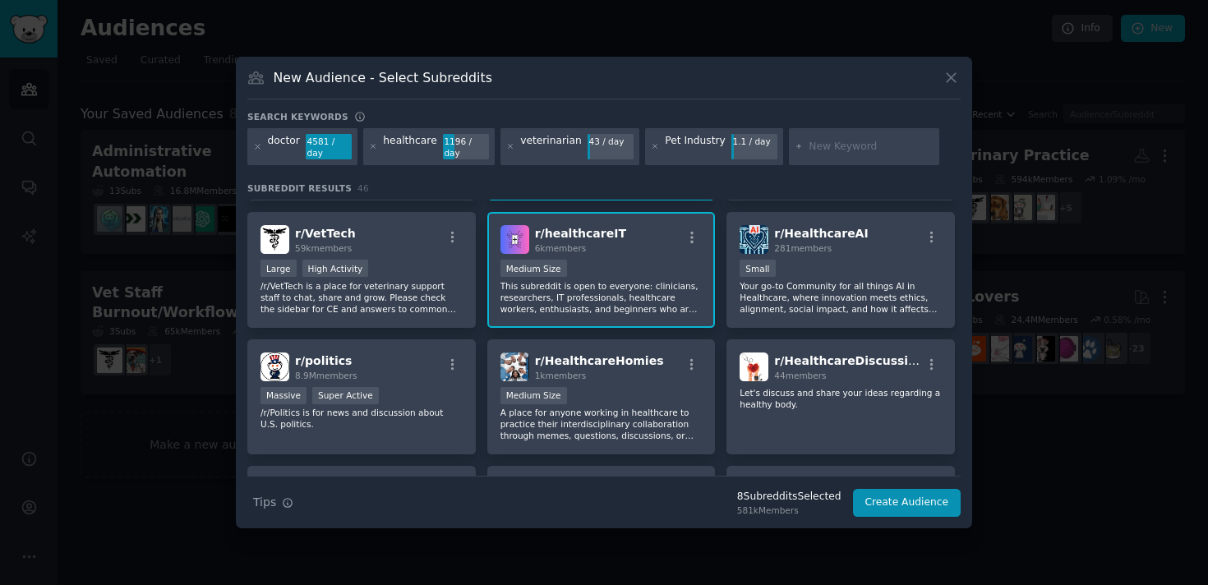
scroll to position [1258, 0]
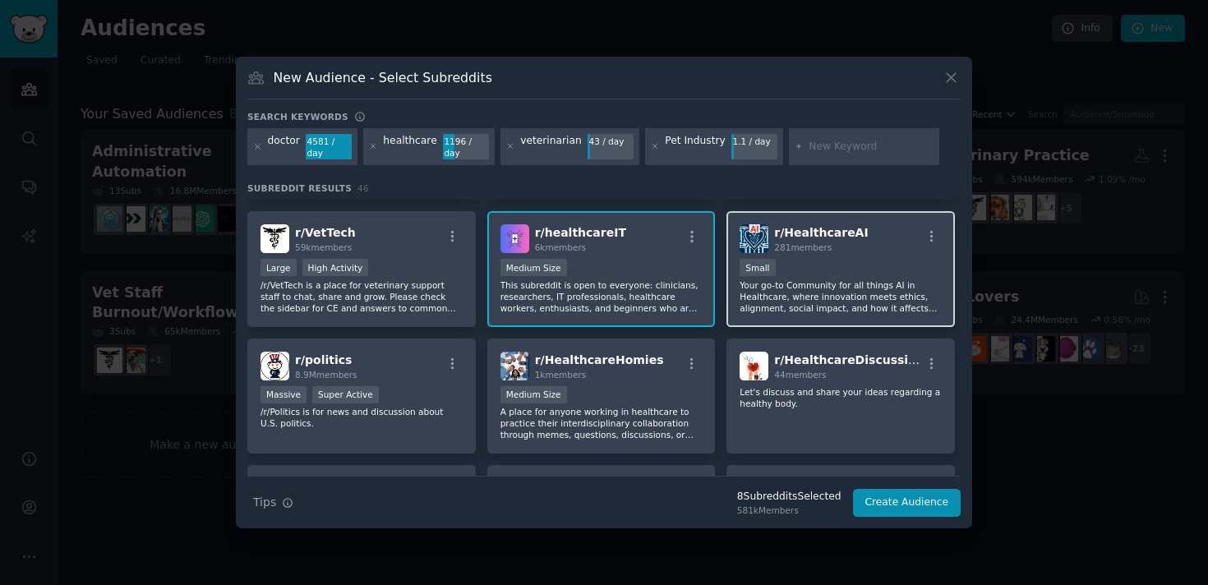
click at [833, 317] on div "r/ HealthcareAI 281 members Small Your go-to Community for all things AI in Hea…" at bounding box center [840, 269] width 228 height 116
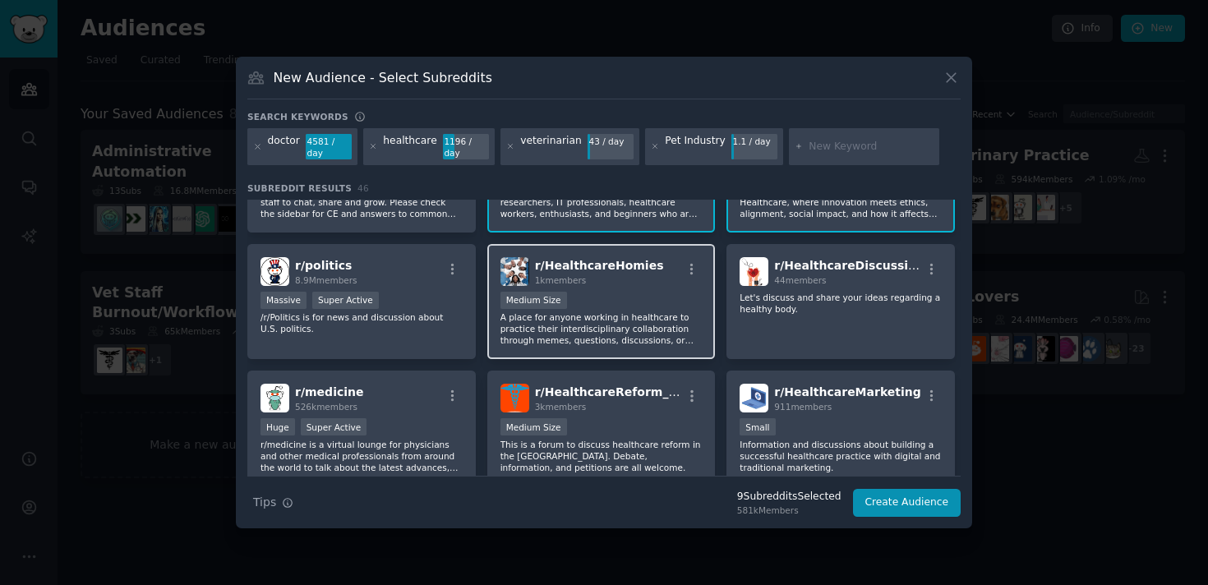
scroll to position [1366, 0]
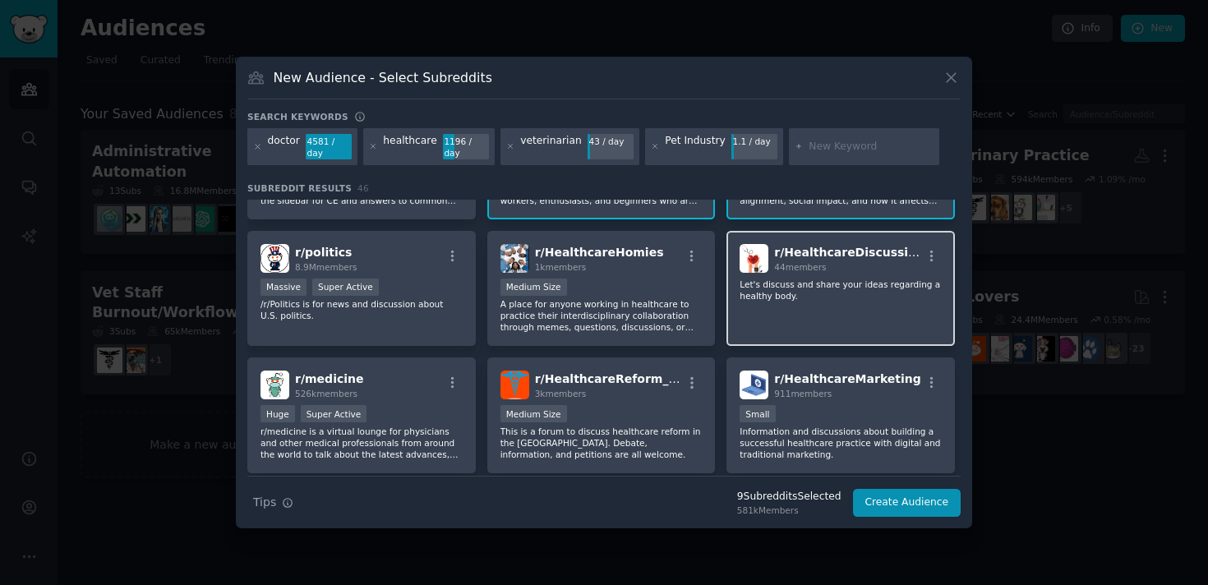
click at [755, 339] on div "r/ HealthcareDiscussion 44 members Let's discuss and share your ideas regarding…" at bounding box center [840, 289] width 228 height 116
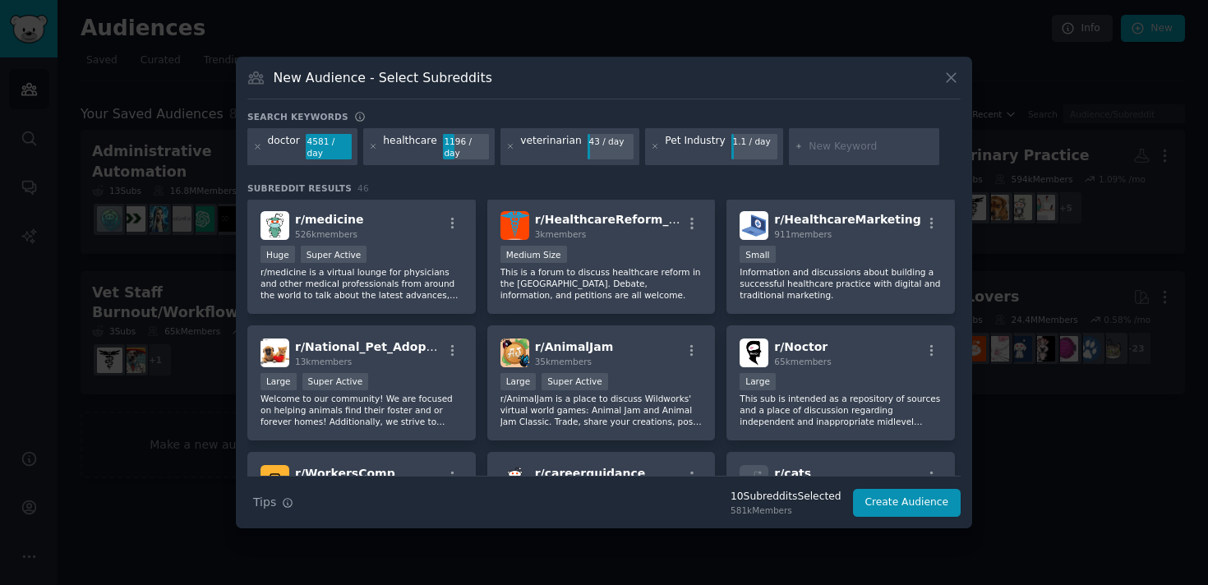
scroll to position [1533, 0]
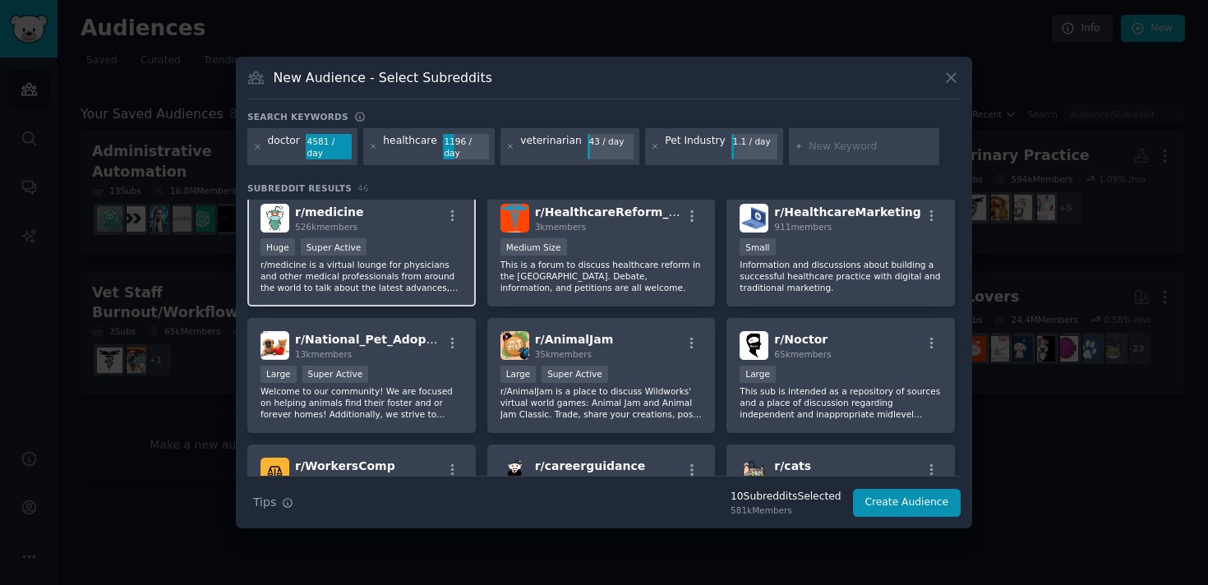
click at [415, 222] on div "r/ medicine 526k members" at bounding box center [361, 218] width 202 height 29
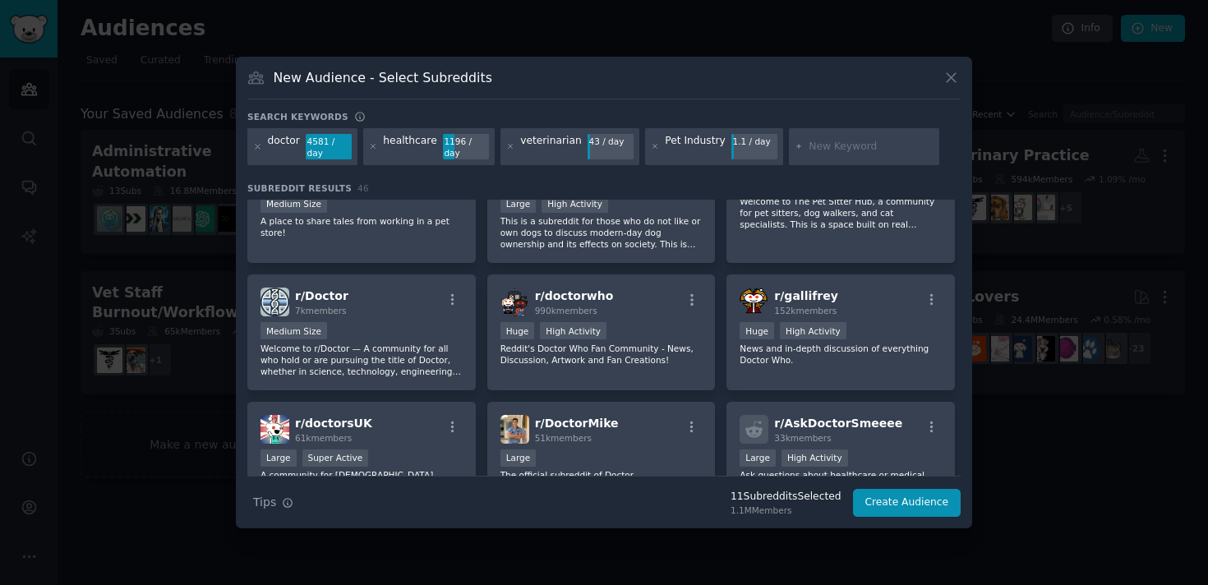
scroll to position [0, 0]
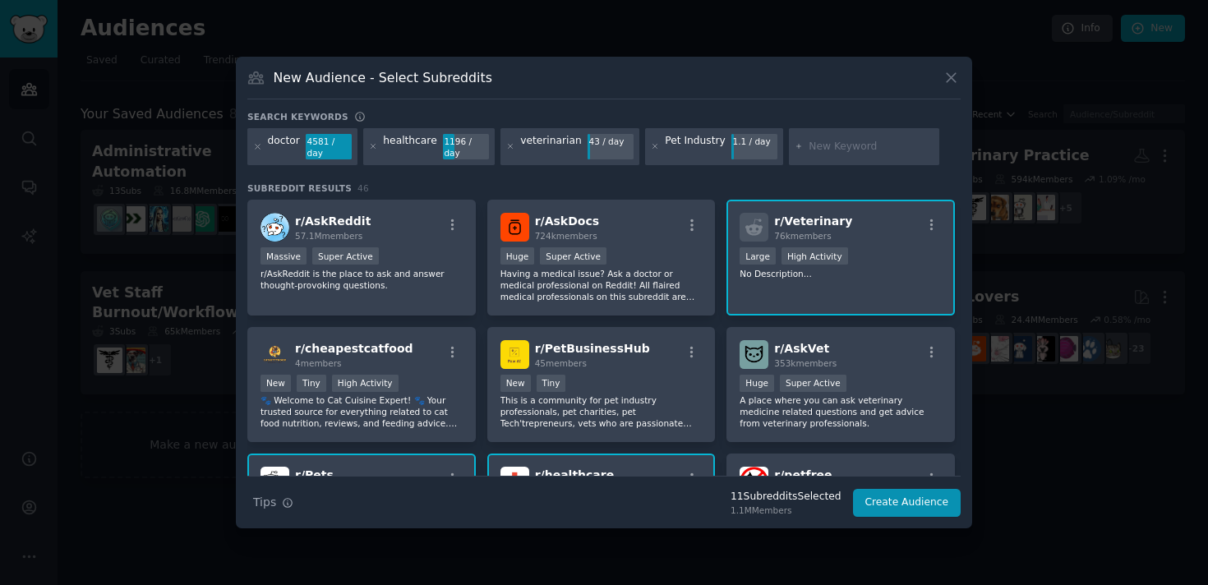
click at [818, 156] on div at bounding box center [864, 147] width 151 height 38
click at [810, 147] on input "text" at bounding box center [871, 147] width 125 height 15
type input "health professional"
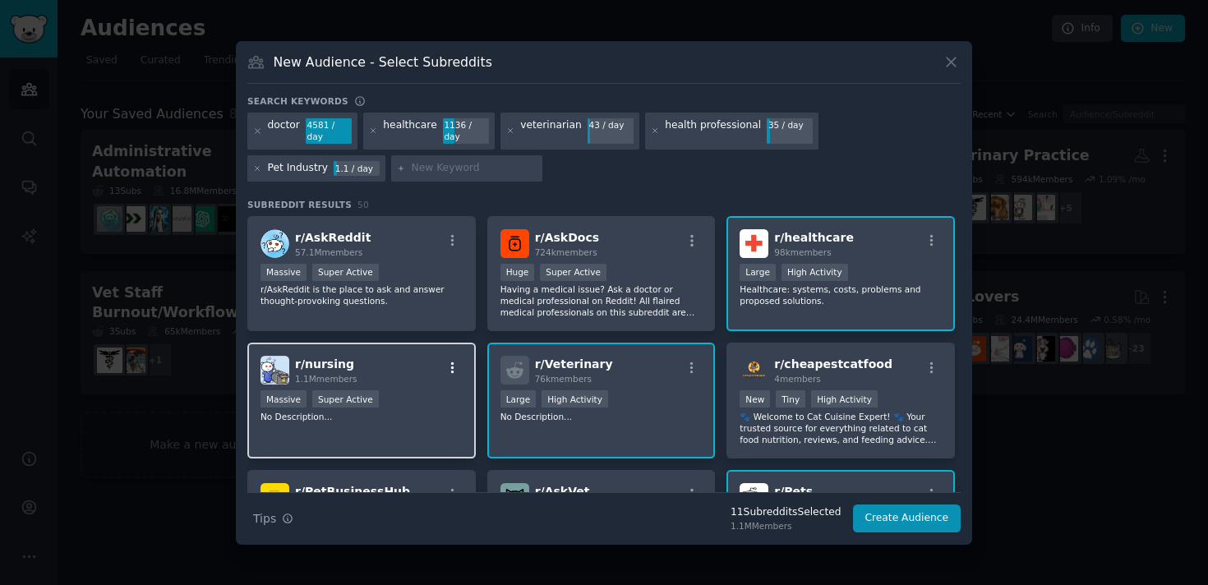
click at [442, 373] on button "button" at bounding box center [452, 368] width 21 height 15
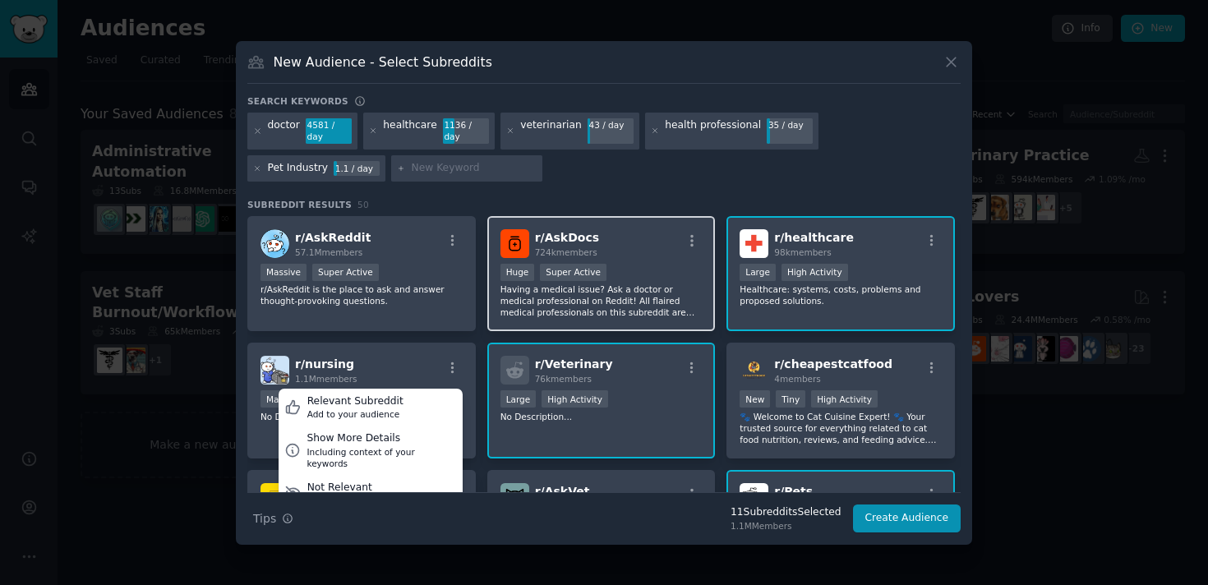
click at [632, 242] on div "r/ AskDocs 724k members" at bounding box center [601, 243] width 202 height 29
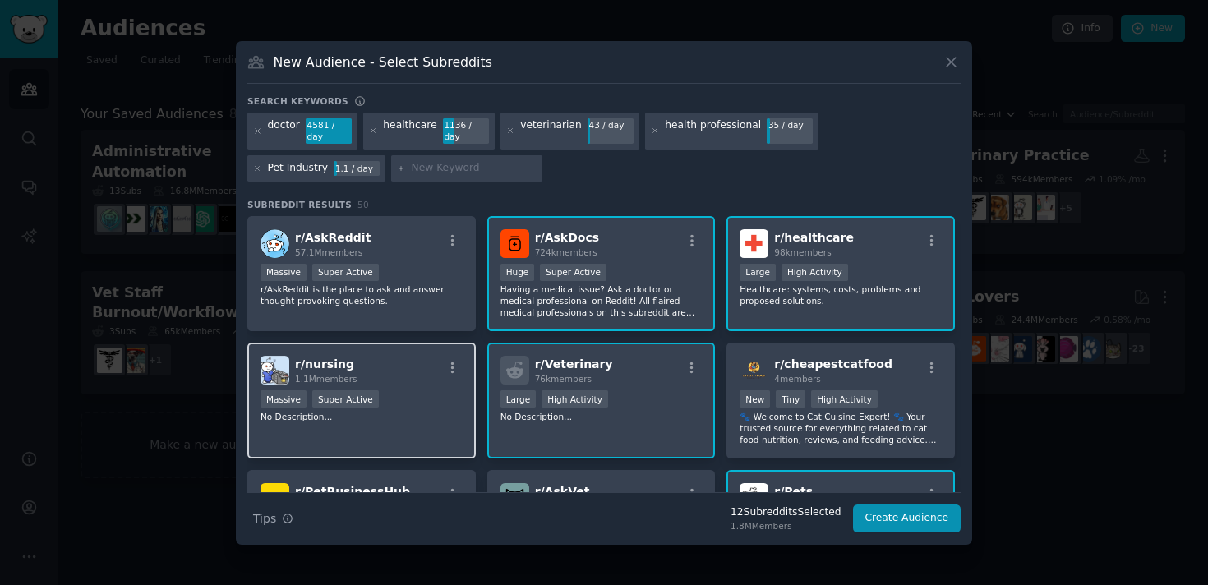
click at [413, 365] on div "r/ nursing 1.1M members" at bounding box center [361, 370] width 202 height 29
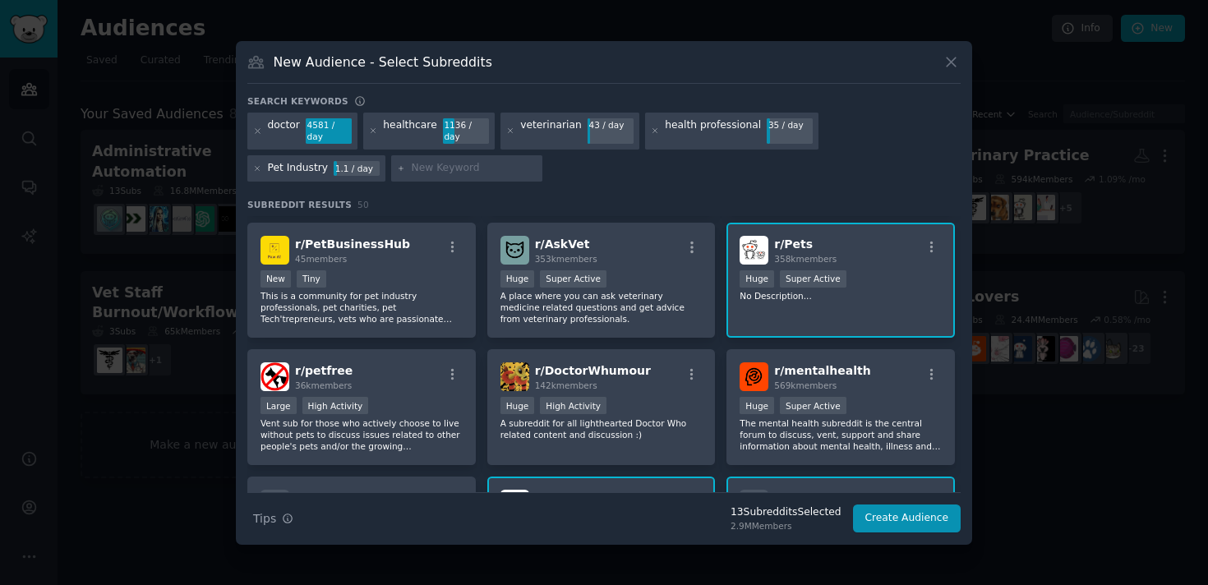
scroll to position [251, 0]
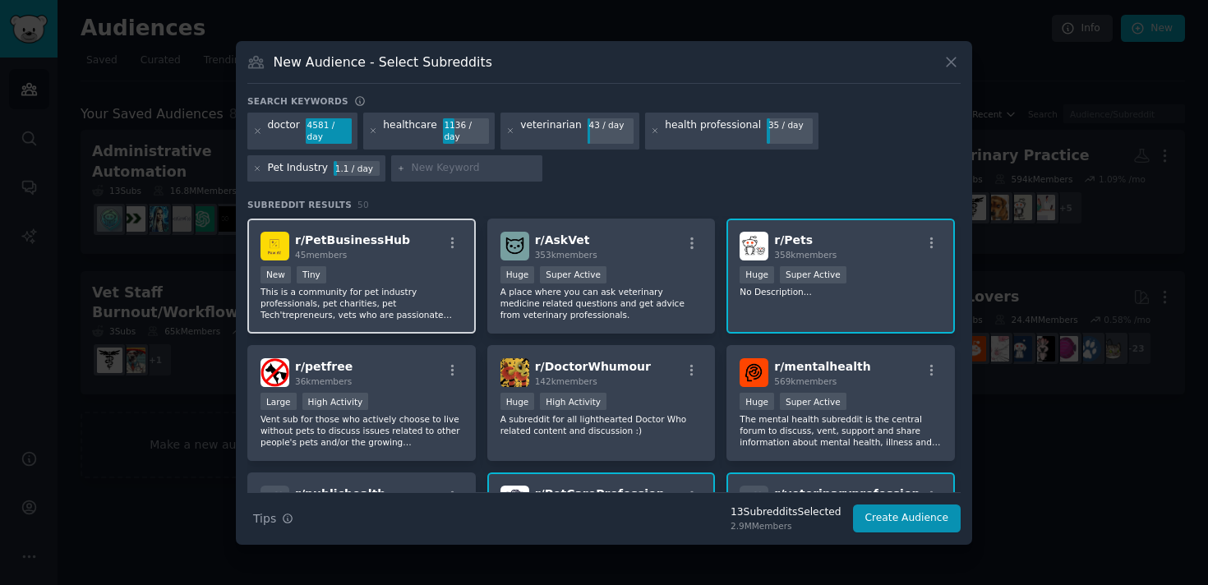
click at [421, 270] on div "New Tiny" at bounding box center [361, 276] width 202 height 21
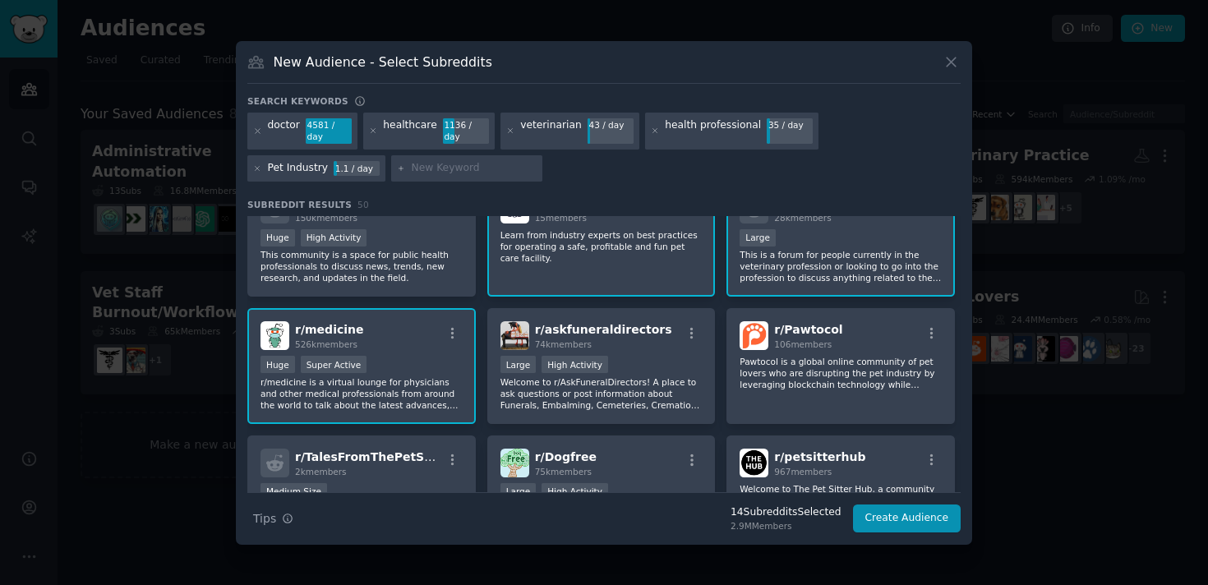
scroll to position [546, 0]
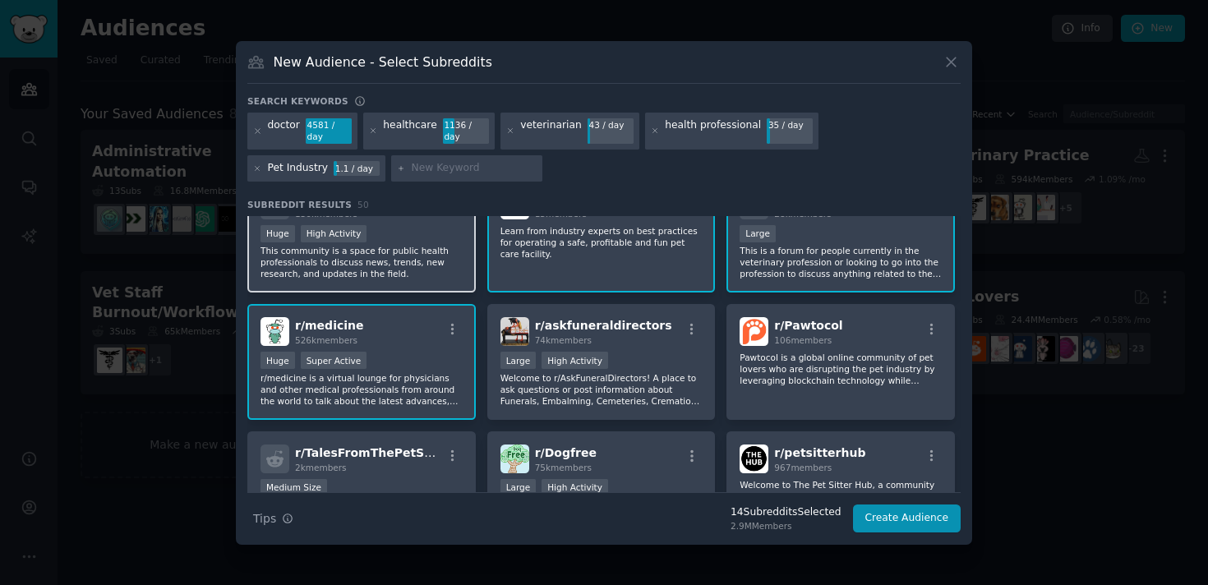
click at [429, 236] on div "Huge High Activity" at bounding box center [361, 235] width 202 height 21
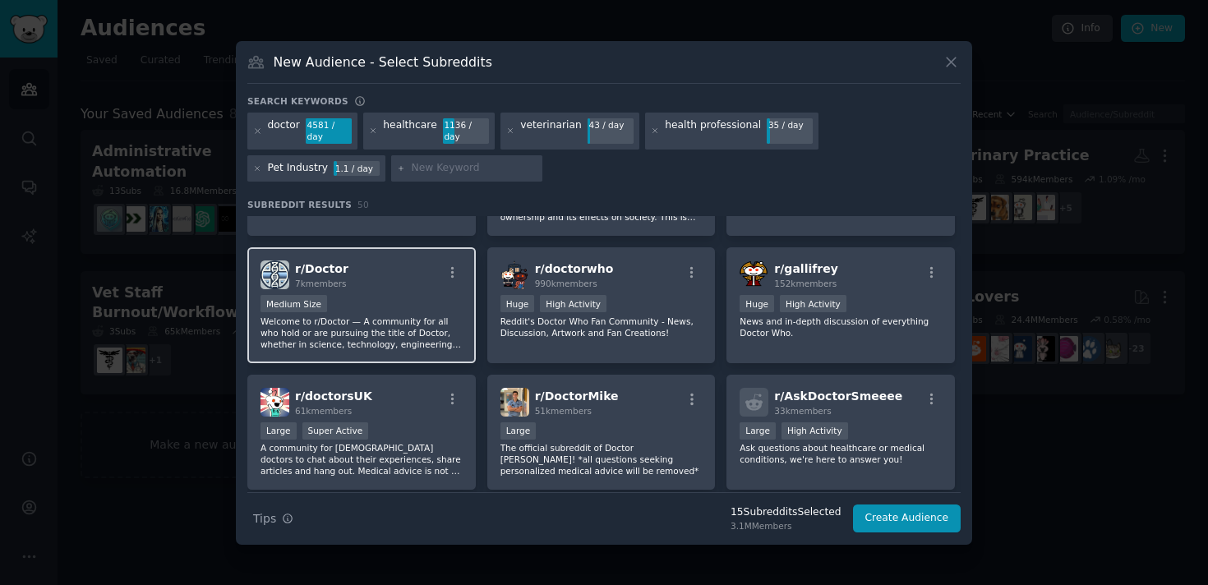
click at [457, 339] on p "Welcome to r/Doctor — A community for all who hold or are pursuing the title of…" at bounding box center [361, 333] width 202 height 35
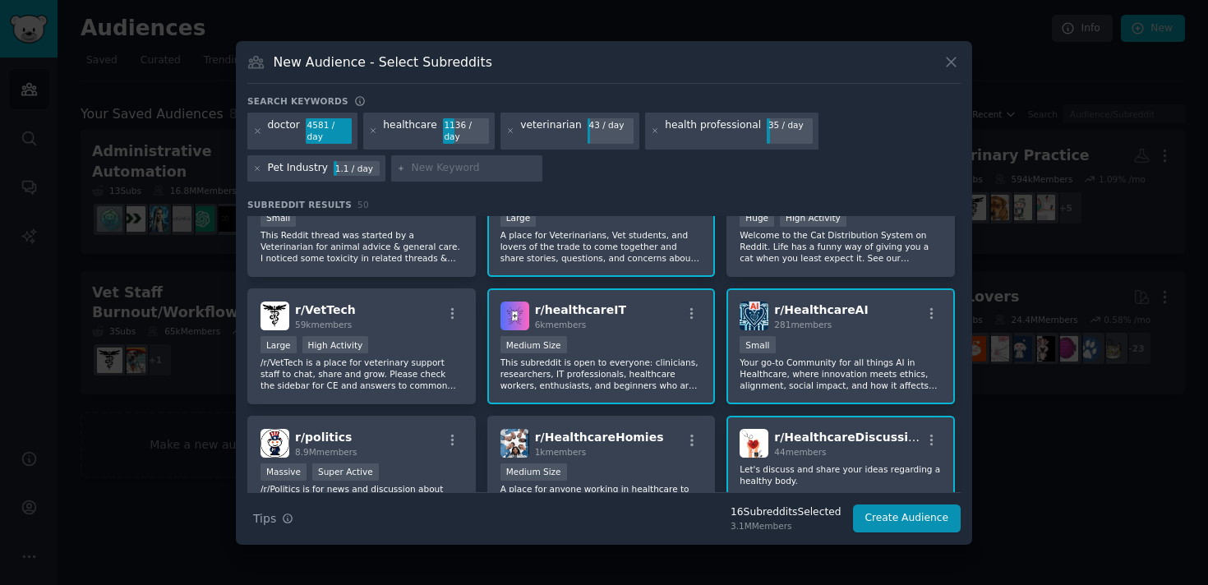
scroll to position [1325, 0]
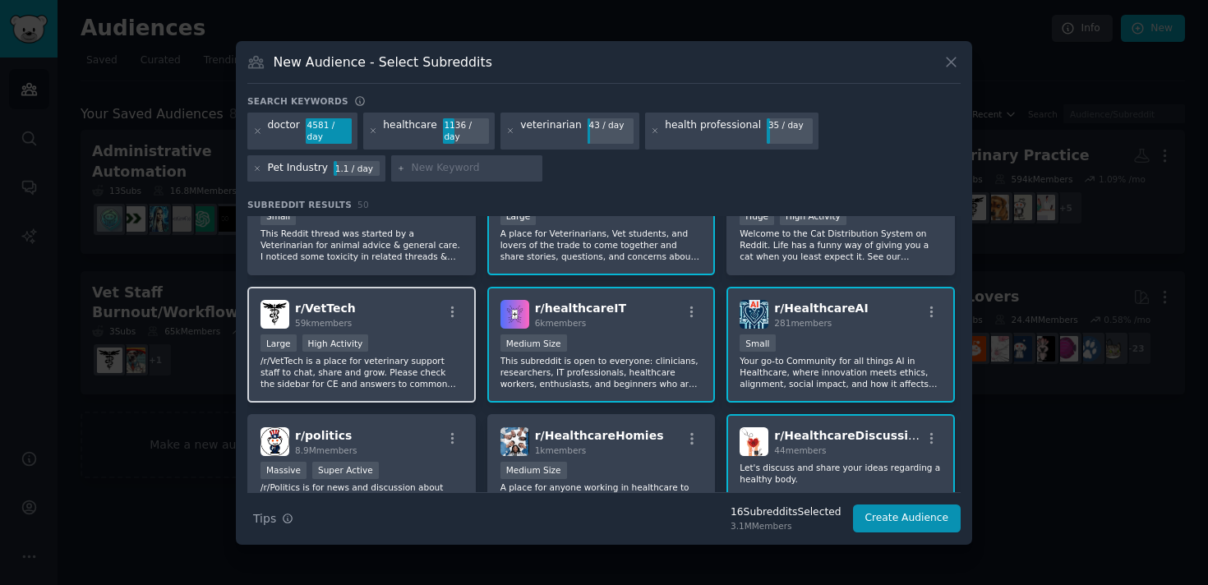
click at [399, 325] on div "r/ VetTech 59k members" at bounding box center [361, 314] width 202 height 29
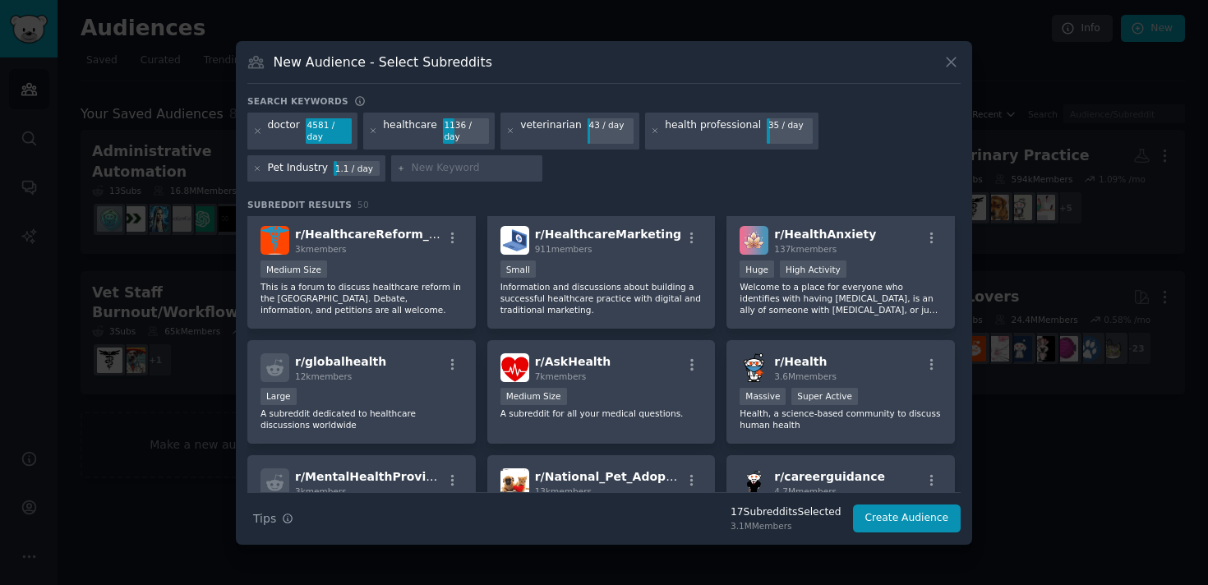
scroll to position [1654, 0]
click at [606, 353] on div "r/ AskHealth 7k members" at bounding box center [601, 367] width 202 height 29
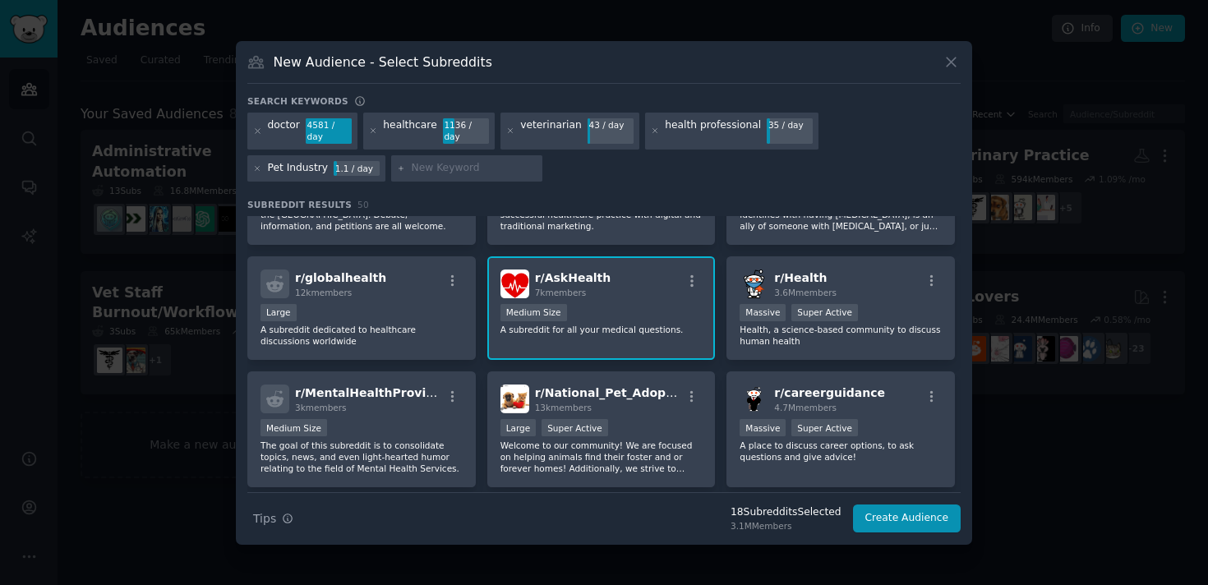
scroll to position [1759, 0]
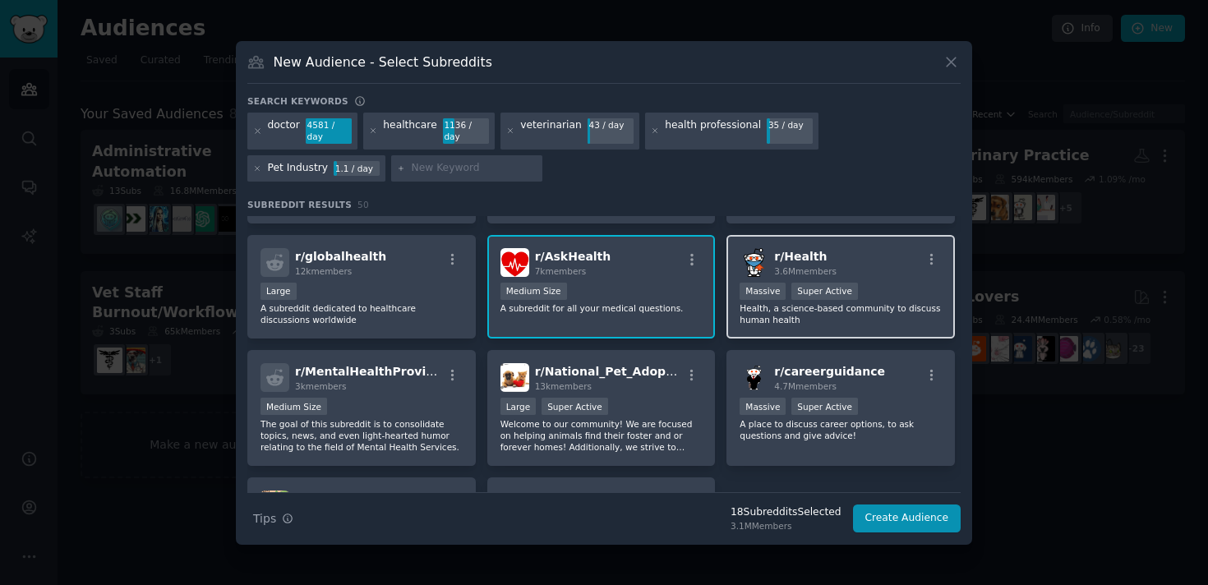
click at [863, 251] on div "r/ Health 3.6M members" at bounding box center [841, 262] width 202 height 29
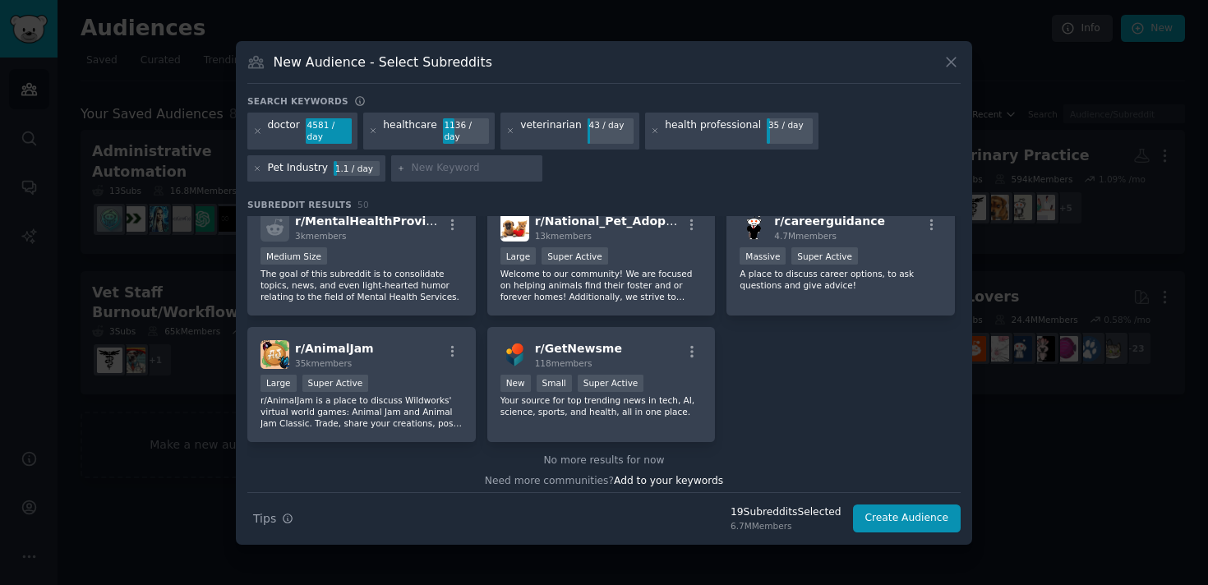
scroll to position [1911, 0]
click at [915, 522] on button "Create Audience" at bounding box center [907, 519] width 108 height 28
